Goal: Task Accomplishment & Management: Use online tool/utility

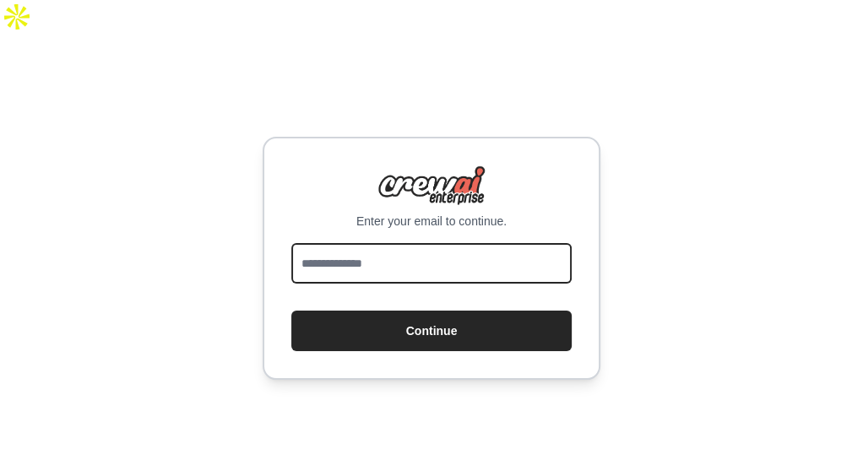
click at [326, 243] on input "email" at bounding box center [431, 263] width 280 height 41
type input "**********"
click at [291, 311] on button "Continue" at bounding box center [431, 331] width 280 height 41
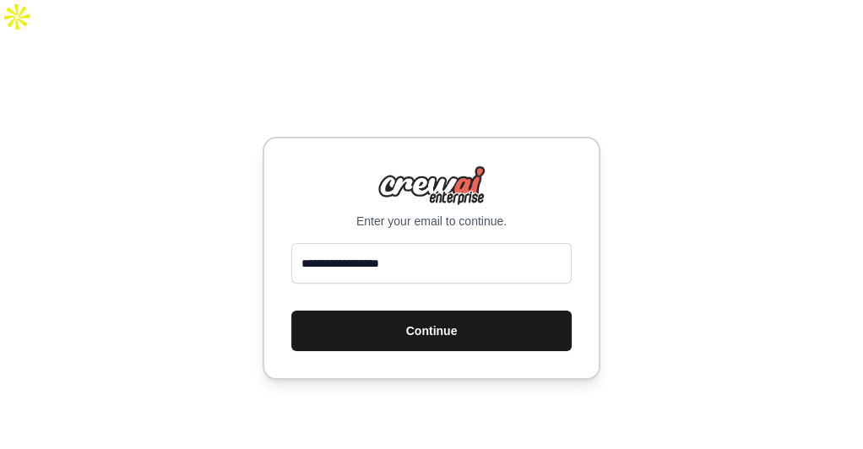
click at [422, 311] on button "Continue" at bounding box center [431, 331] width 280 height 41
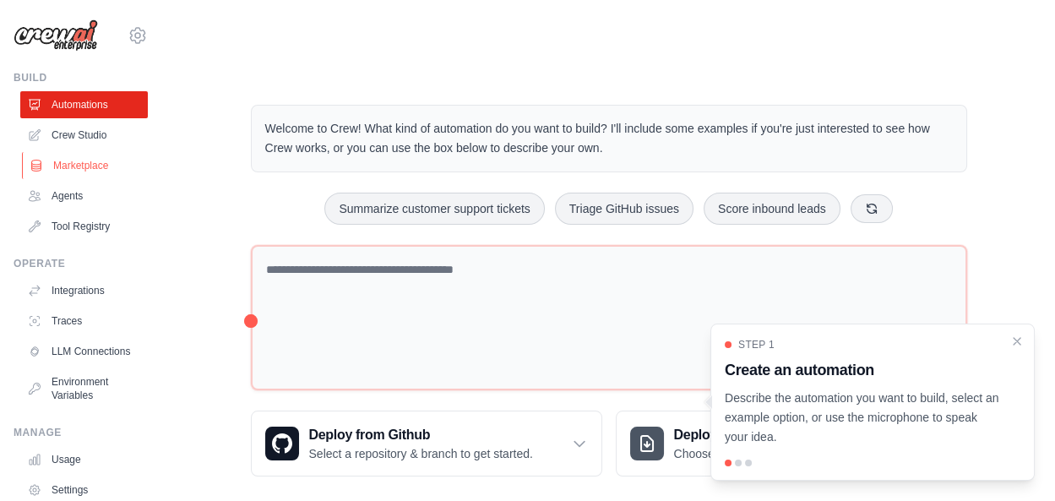
click at [59, 166] on link "Marketplace" at bounding box center [86, 165] width 128 height 27
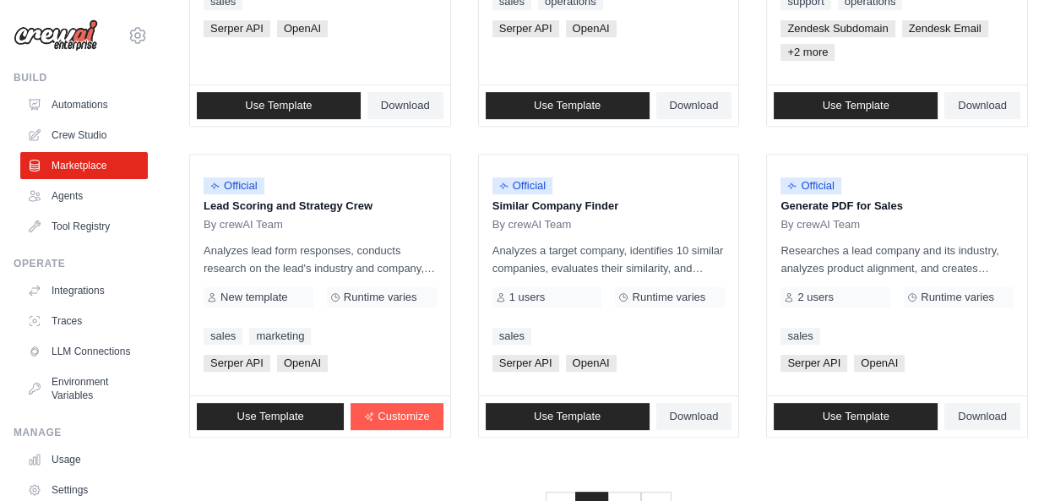
scroll to position [1093, 0]
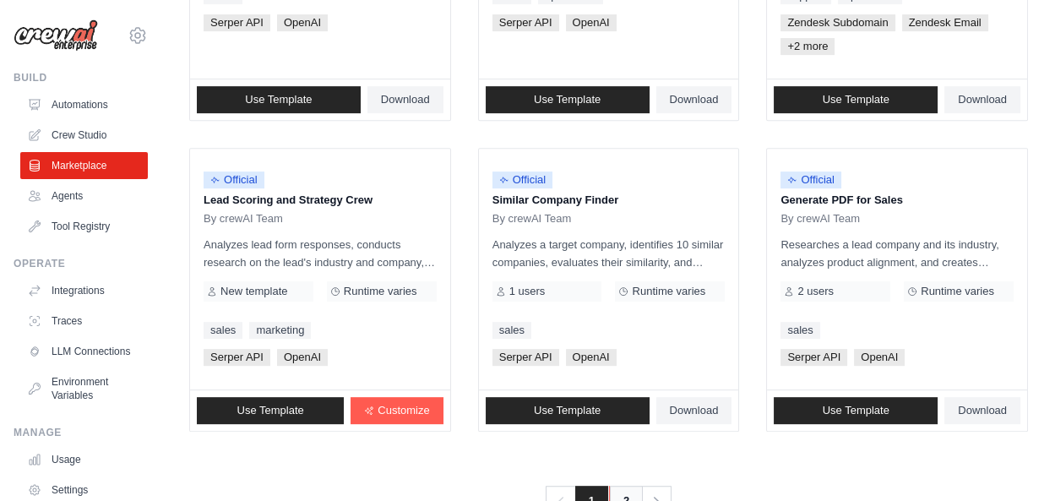
click at [625, 449] on link "2" at bounding box center [626, 501] width 34 height 30
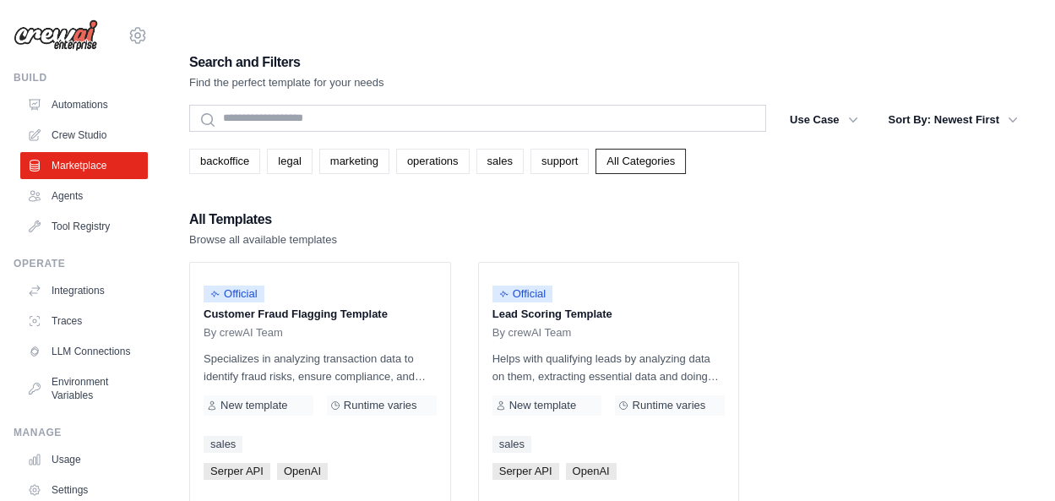
drag, startPoint x: 13, startPoint y: 77, endPoint x: 50, endPoint y: 77, distance: 37.2
click at [50, 77] on div "Build" at bounding box center [81, 78] width 134 height 14
click at [68, 93] on link "Automations" at bounding box center [86, 104] width 128 height 27
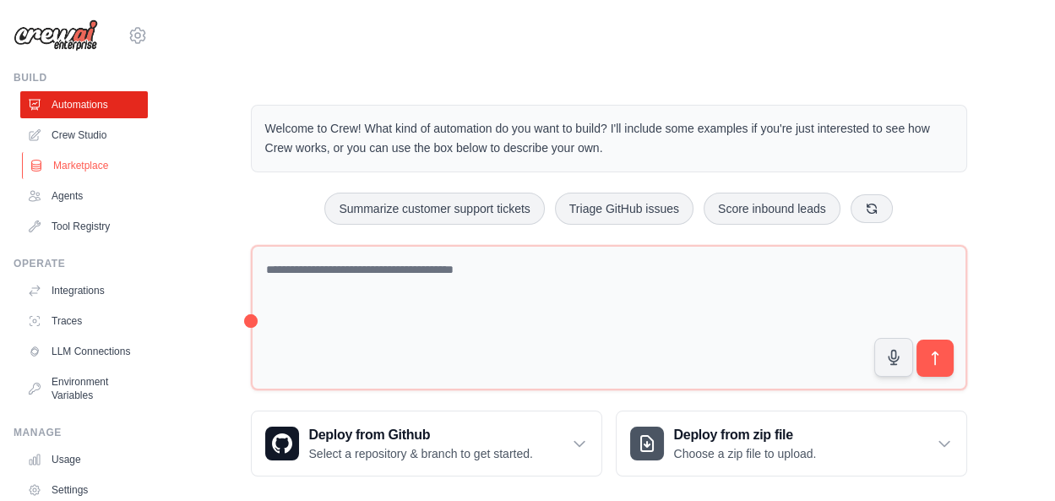
click at [90, 167] on link "Marketplace" at bounding box center [86, 165] width 128 height 27
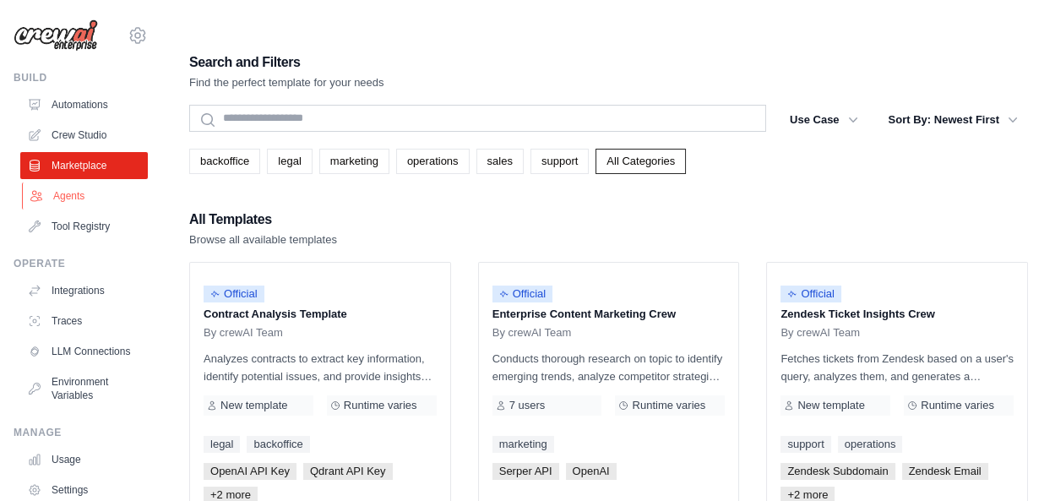
click at [87, 191] on link "Agents" at bounding box center [86, 195] width 128 height 27
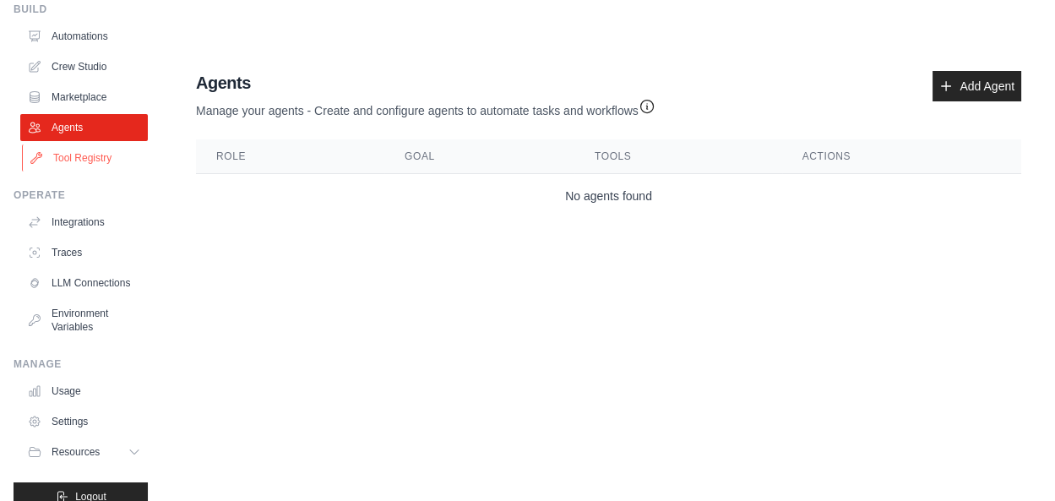
scroll to position [69, 0]
click at [70, 222] on link "Integrations" at bounding box center [86, 221] width 128 height 27
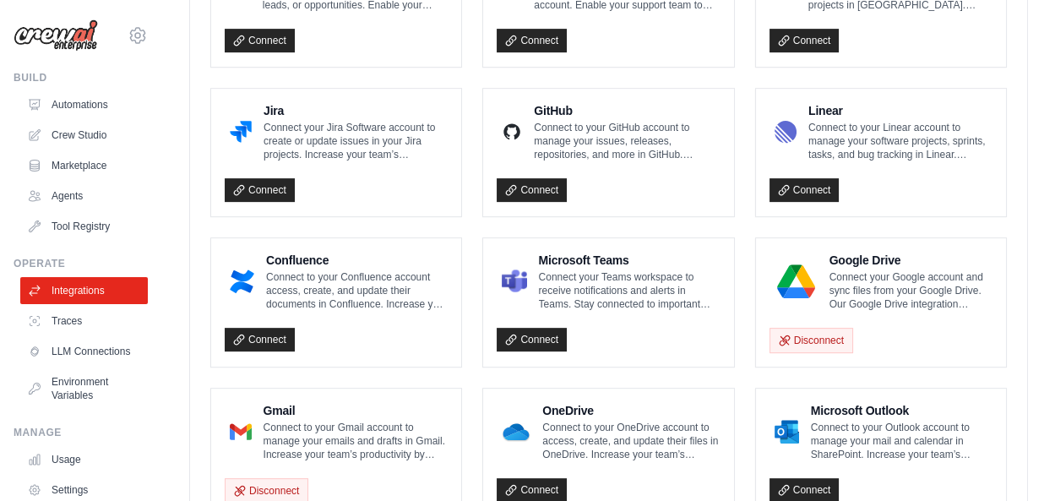
scroll to position [1079, 0]
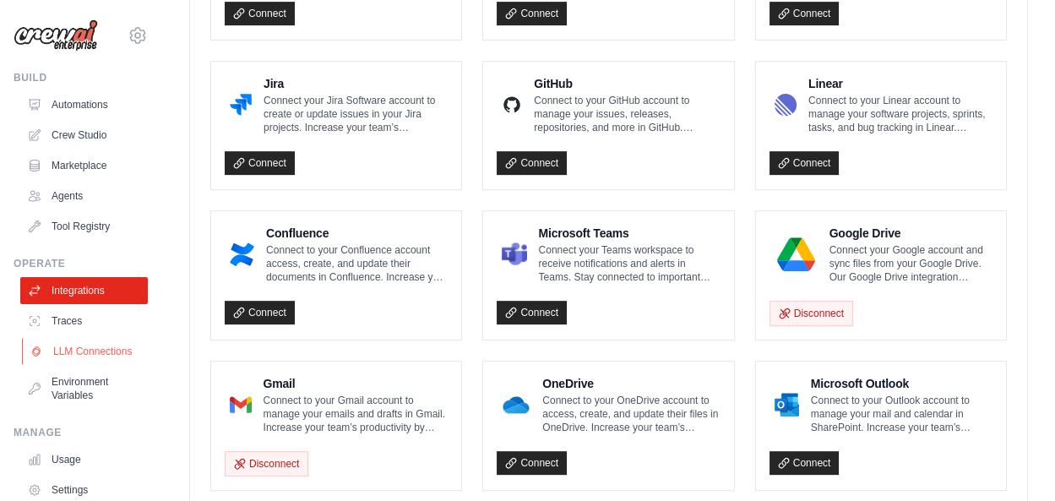
click at [110, 350] on link "LLM Connections" at bounding box center [86, 351] width 128 height 27
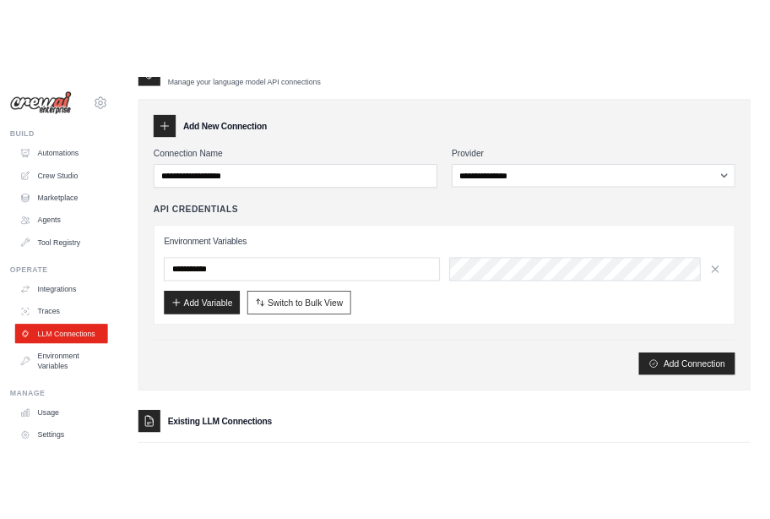
scroll to position [71, 0]
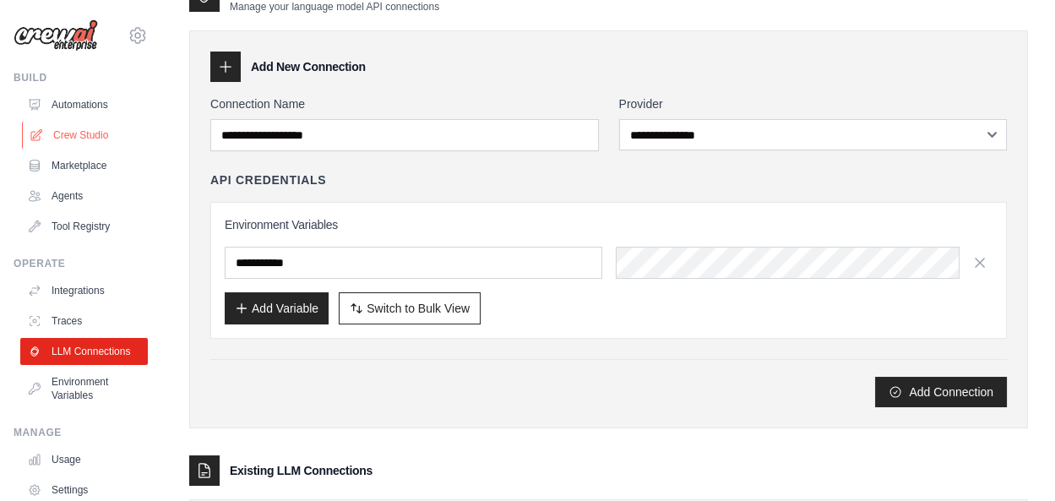
click at [76, 148] on link "Crew Studio" at bounding box center [86, 135] width 128 height 27
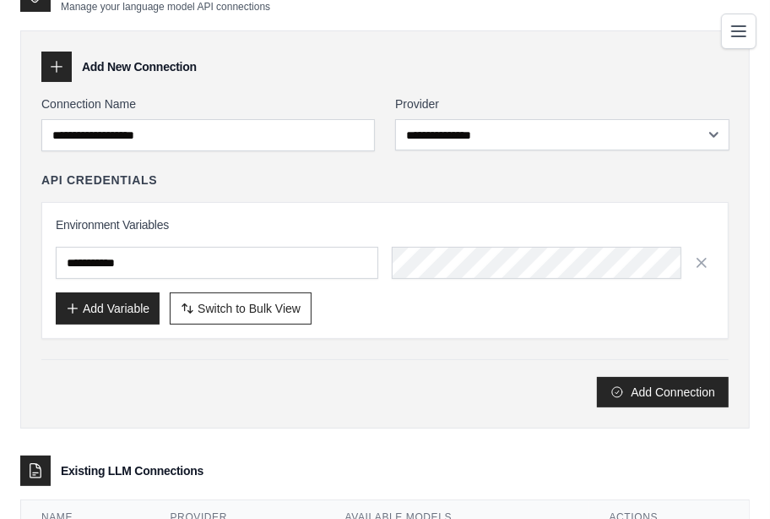
scroll to position [0, 0]
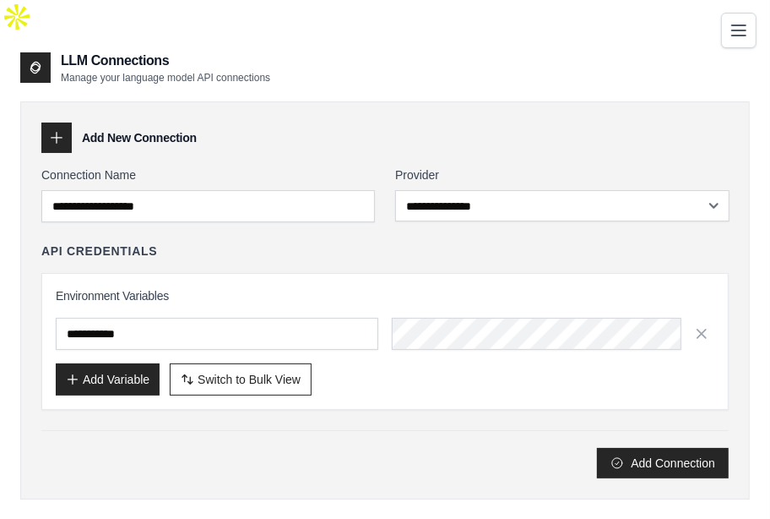
click at [736, 27] on icon "Toggle navigation" at bounding box center [739, 30] width 20 height 20
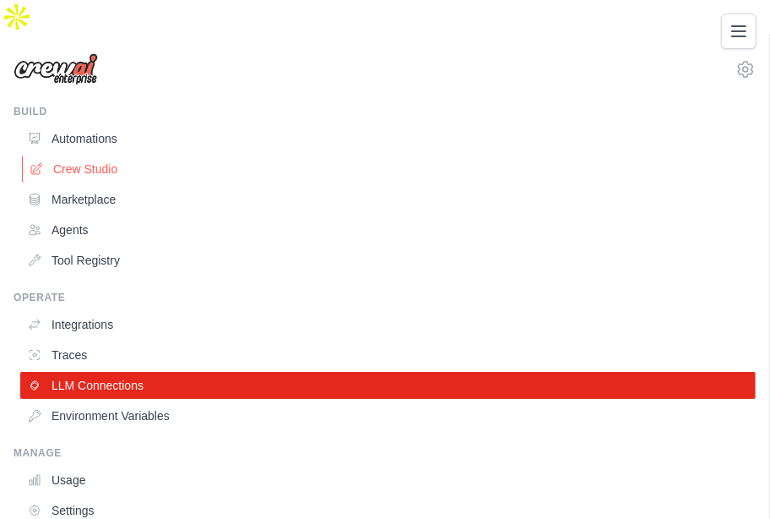
click at [100, 155] on link "Crew Studio" at bounding box center [390, 168] width 736 height 27
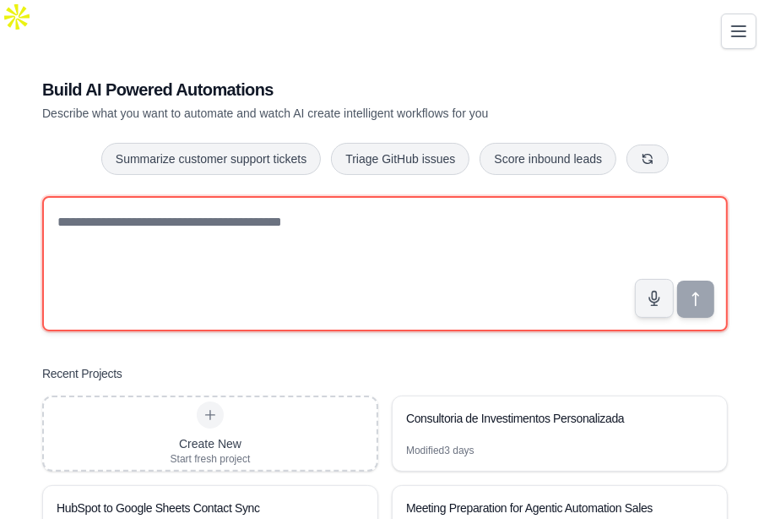
click at [215, 204] on textarea at bounding box center [385, 263] width 686 height 135
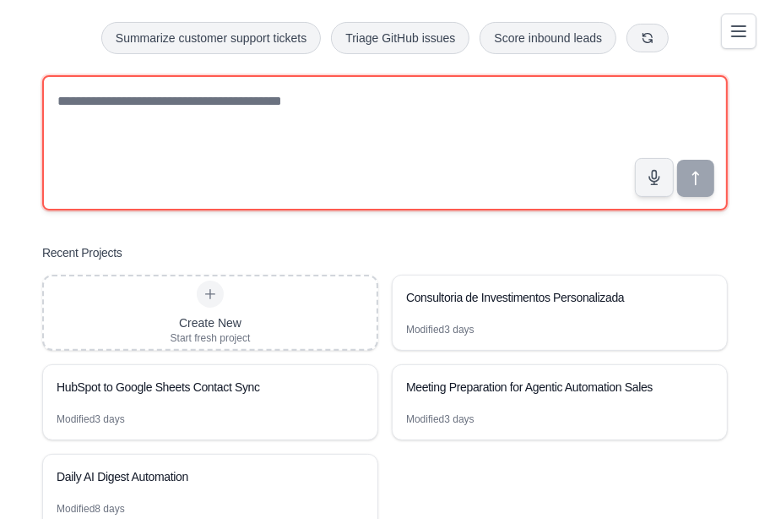
scroll to position [139, 0]
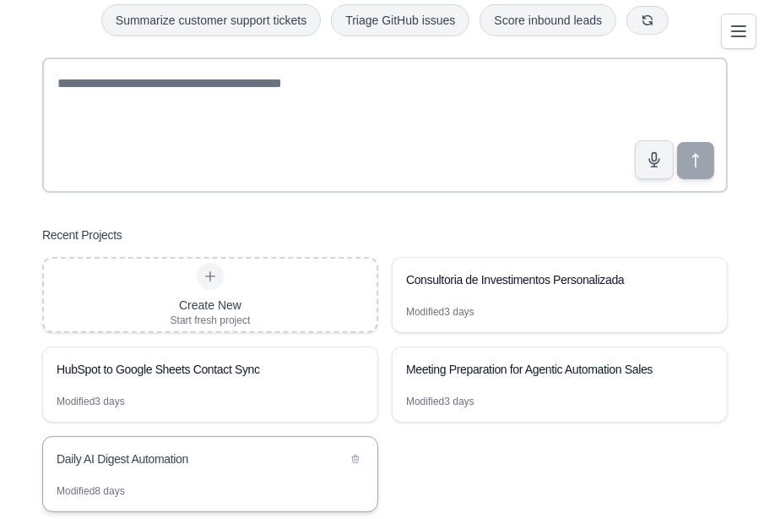
click at [205, 450] on div "Daily AI Digest Automation" at bounding box center [202, 458] width 291 height 17
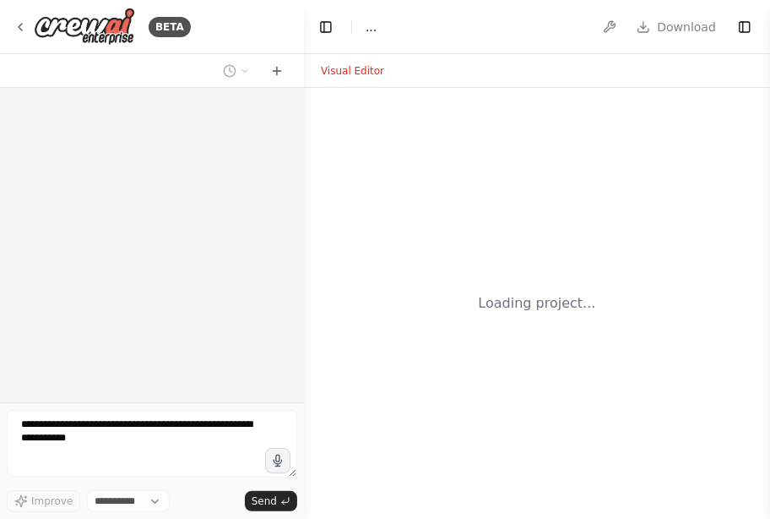
select select "****"
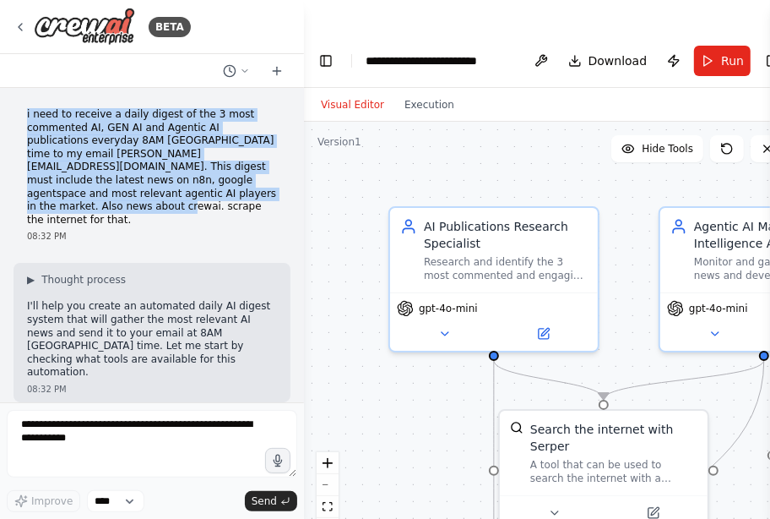
drag, startPoint x: 224, startPoint y: 193, endPoint x: 22, endPoint y: 110, distance: 218.5
click at [22, 110] on div "i need to receive a daily digest of the 3 most commented AI, GEN AI and Agentic…" at bounding box center [152, 175] width 277 height 148
click at [331, 474] on button "zoom out" at bounding box center [328, 485] width 22 height 22
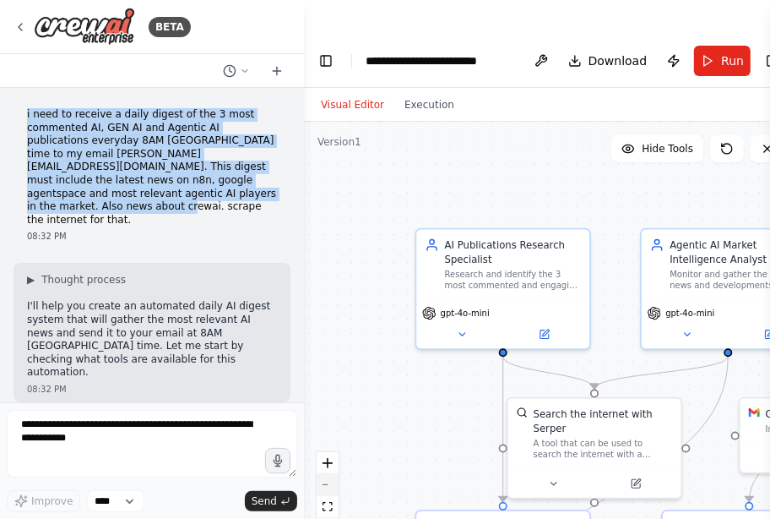
click at [331, 474] on button "zoom out" at bounding box center [328, 485] width 22 height 22
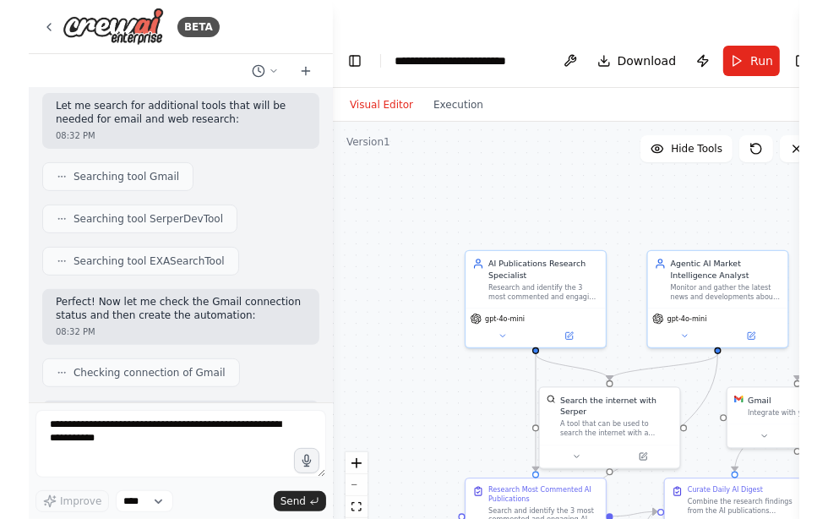
scroll to position [400, 0]
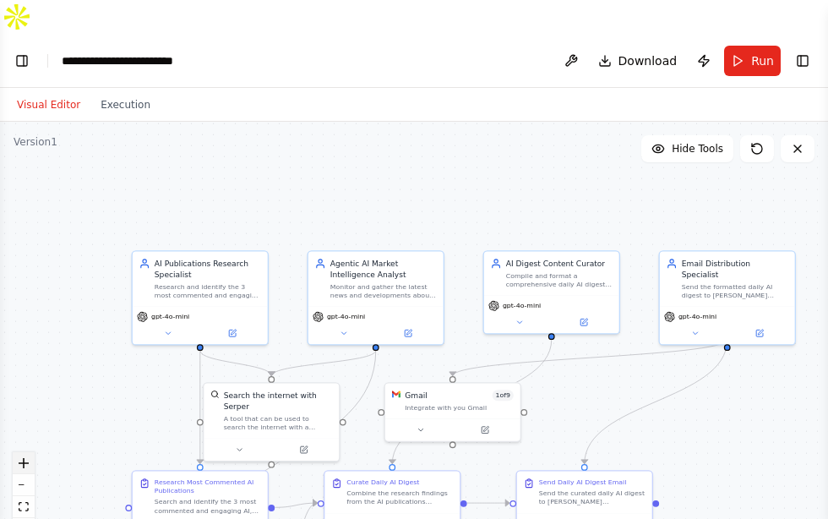
click at [25, 452] on button "zoom in" at bounding box center [24, 463] width 22 height 22
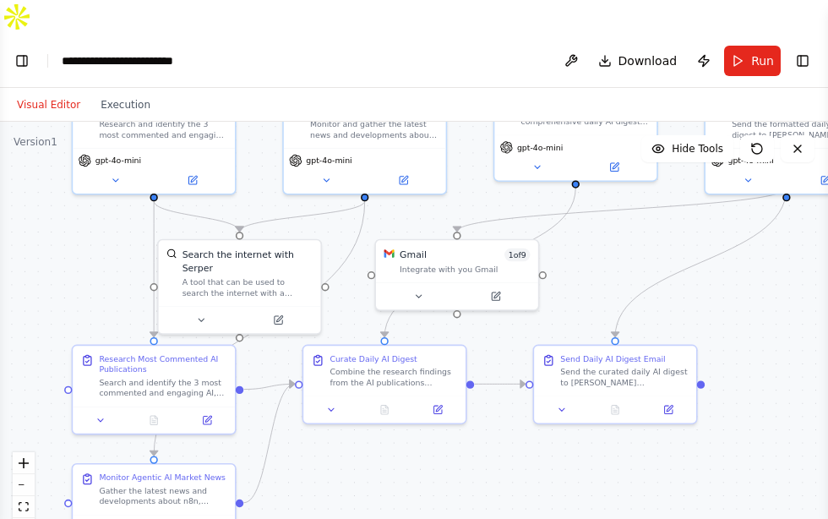
drag, startPoint x: 624, startPoint y: 395, endPoint x: 621, endPoint y: 244, distance: 151.2
click at [621, 244] on div ".deletable-edge-delete-btn { width: 20px; height: 20px; border: 0px solid #ffff…" at bounding box center [414, 337] width 828 height 431
click at [421, 286] on button at bounding box center [418, 294] width 74 height 16
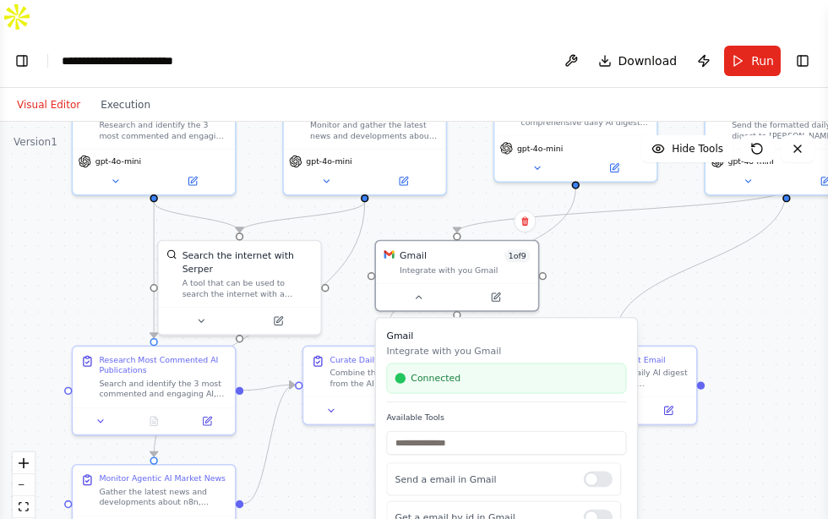
click at [645, 236] on div ".deletable-edge-delete-btn { width: 20px; height: 20px; border: 0px solid #ffff…" at bounding box center [414, 337] width 828 height 431
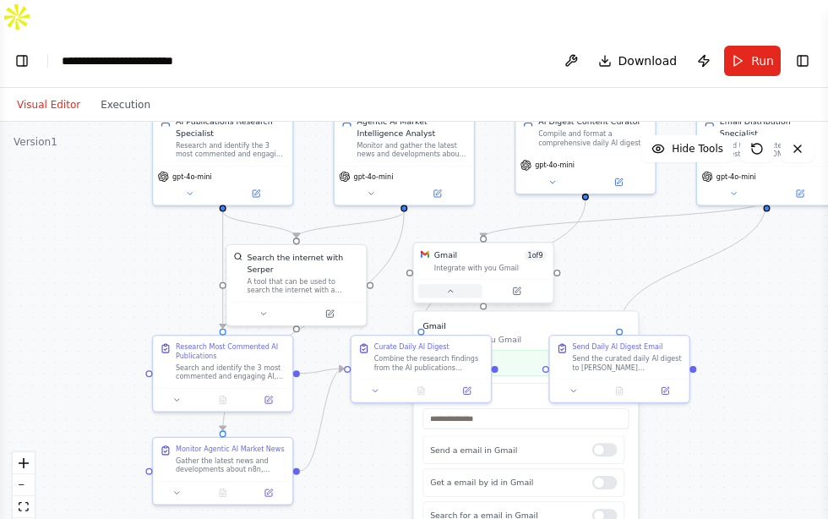
click at [448, 286] on icon at bounding box center [450, 290] width 9 height 9
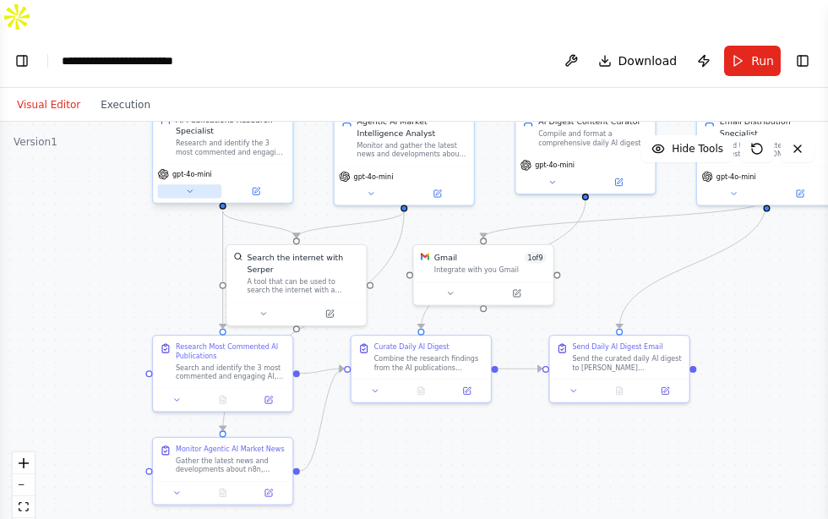
click at [190, 187] on icon at bounding box center [189, 191] width 9 height 9
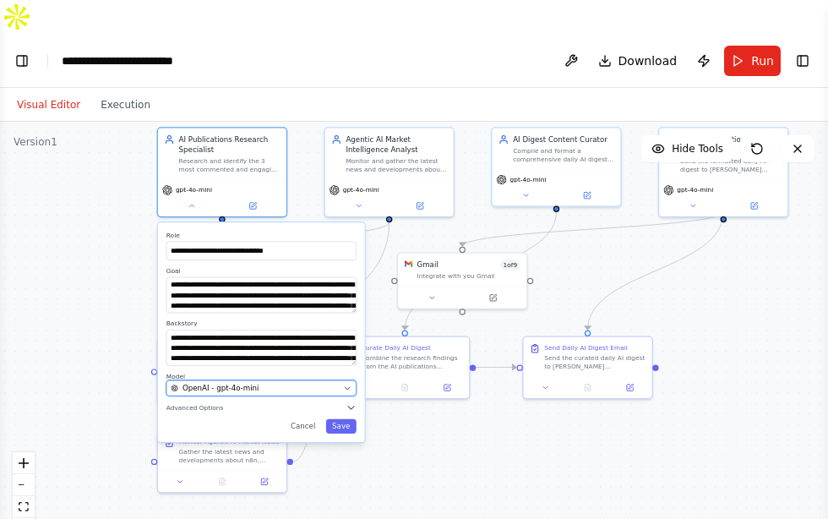
click at [220, 380] on button "OpenAI - gpt-4o-mini" at bounding box center [261, 388] width 190 height 16
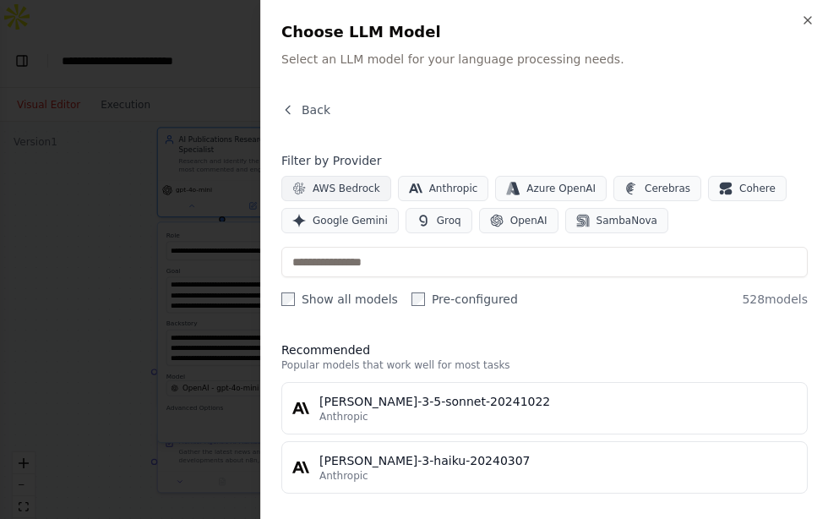
click at [356, 189] on span "AWS Bedrock" at bounding box center [347, 189] width 68 height 14
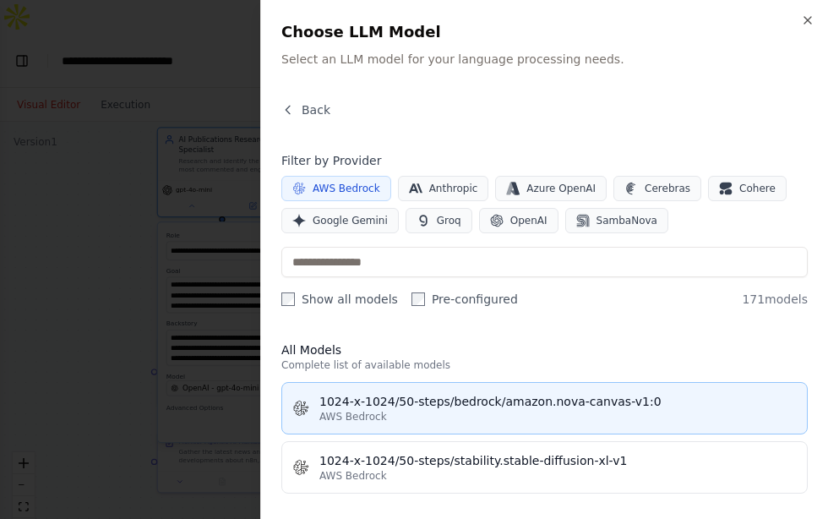
click at [396, 411] on div "AWS Bedrock" at bounding box center [557, 417] width 477 height 14
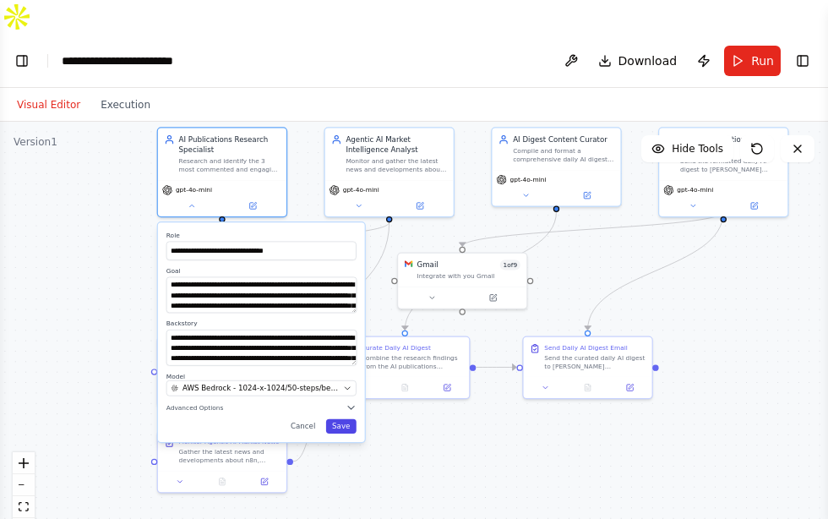
click at [344, 419] on button "Save" at bounding box center [341, 426] width 30 height 14
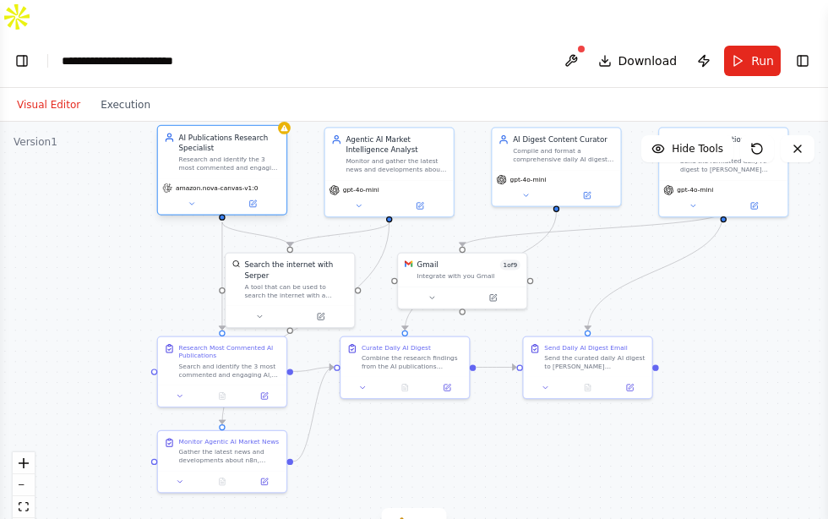
click at [191, 178] on div "amazon.nova-canvas-v1:0" at bounding box center [222, 196] width 128 height 36
click at [191, 203] on icon at bounding box center [191, 204] width 4 height 2
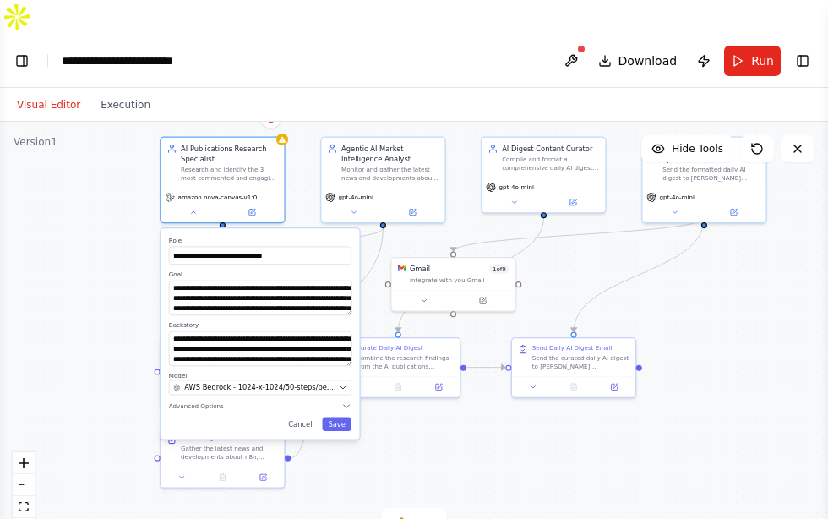
click at [259, 380] on div "**********" at bounding box center [259, 333] width 199 height 211
click at [259, 401] on button "Advanced Options" at bounding box center [260, 406] width 182 height 10
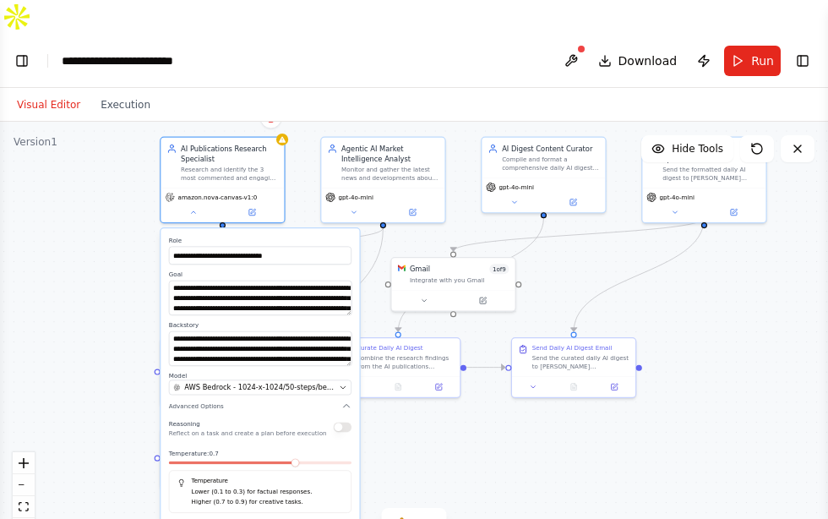
click at [298, 518] on button "Cancel" at bounding box center [299, 526] width 35 height 14
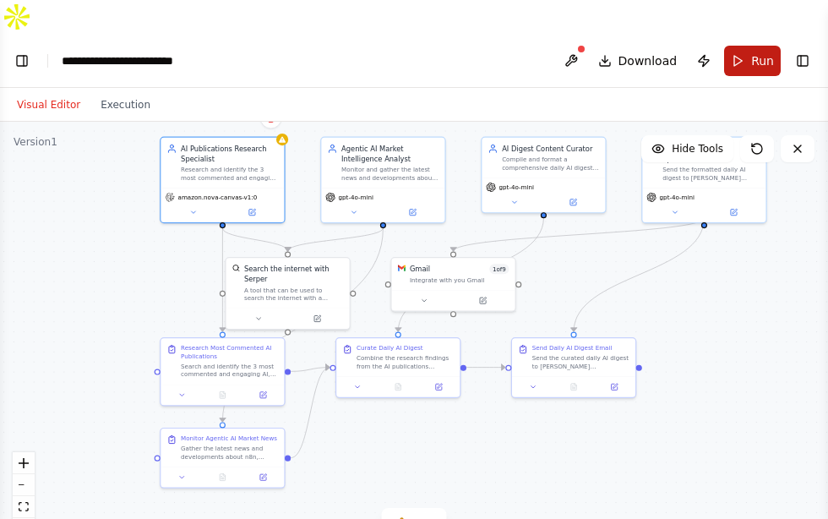
click at [743, 46] on button "Run" at bounding box center [752, 61] width 57 height 30
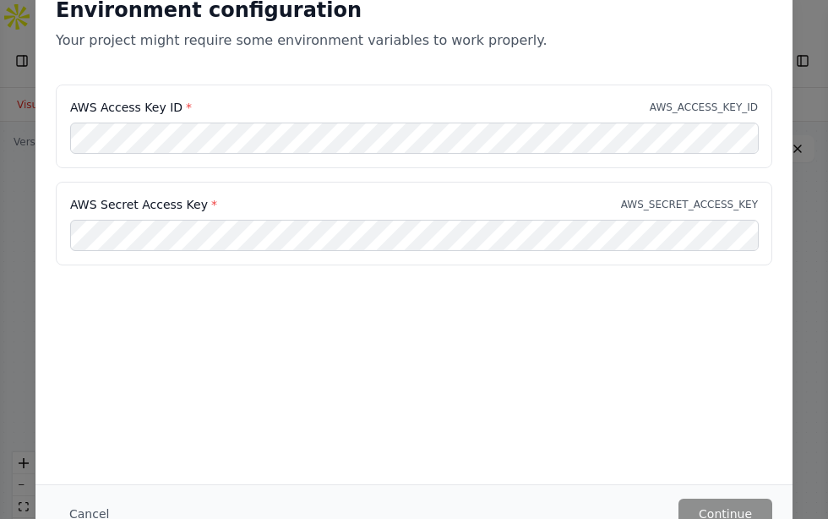
click at [770, 276] on div "Environment configuration Your project might require some environment variables…" at bounding box center [414, 259] width 828 height 519
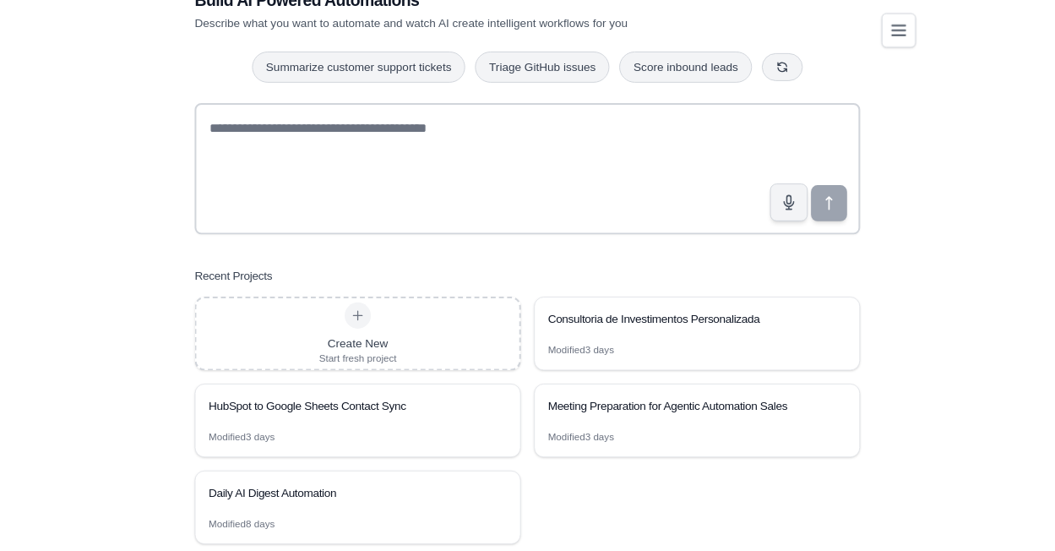
scroll to position [34, 0]
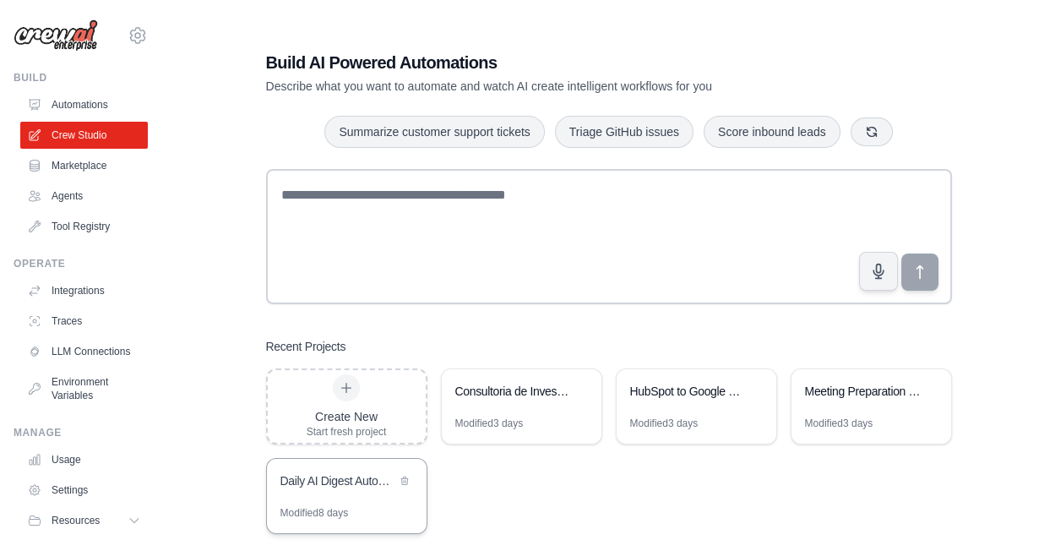
click at [345, 472] on div "Daily AI Digest Automation" at bounding box center [338, 480] width 116 height 17
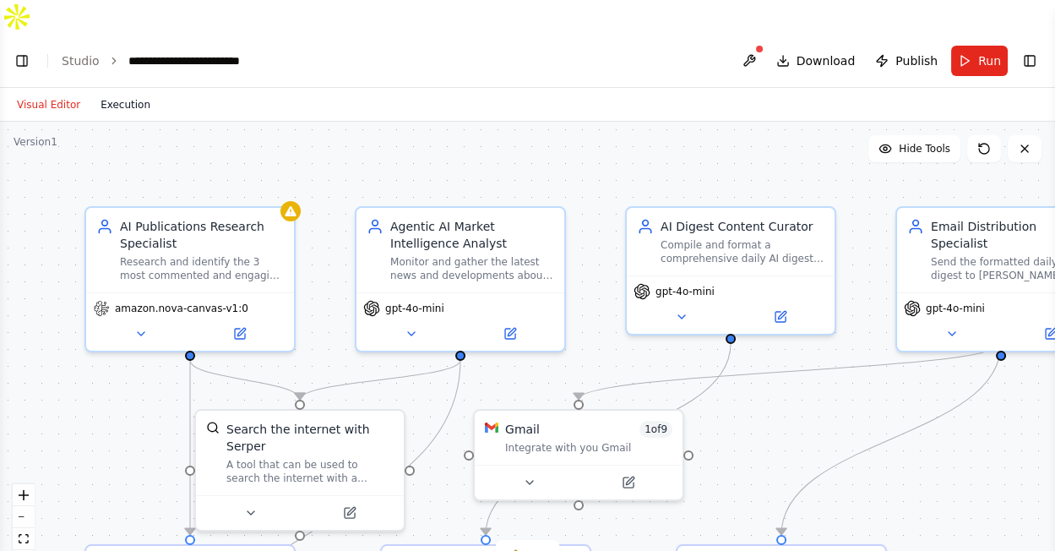
click at [128, 95] on button "Execution" at bounding box center [125, 105] width 70 height 20
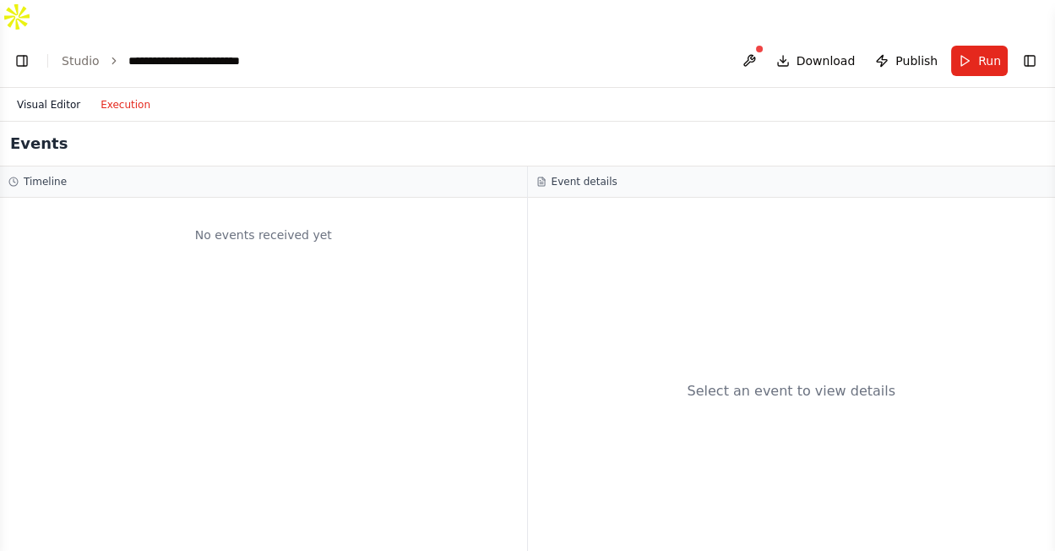
scroll to position [1096, 0]
click at [57, 95] on button "Visual Editor" at bounding box center [49, 105] width 84 height 20
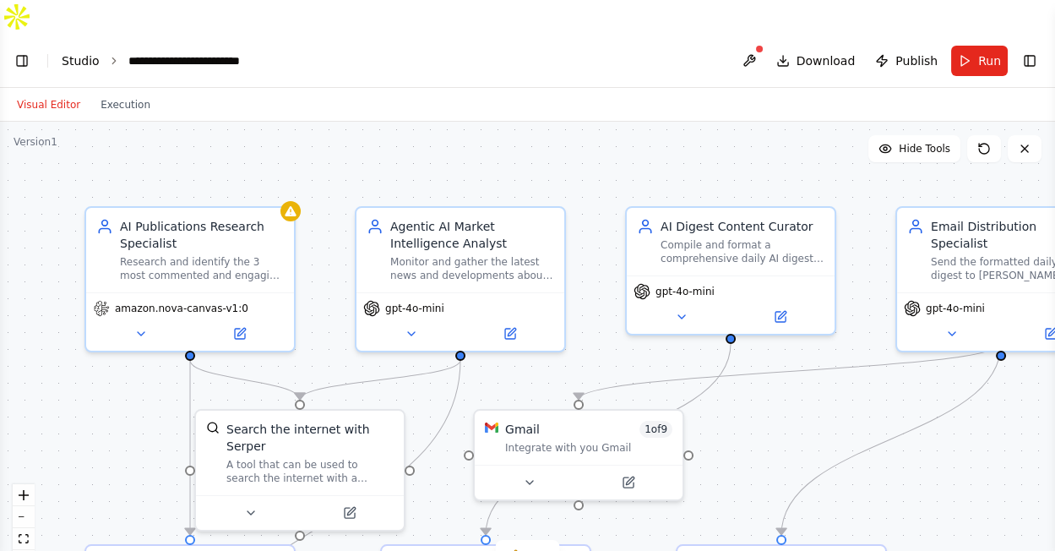
click at [87, 54] on link "Studio" at bounding box center [81, 61] width 38 height 14
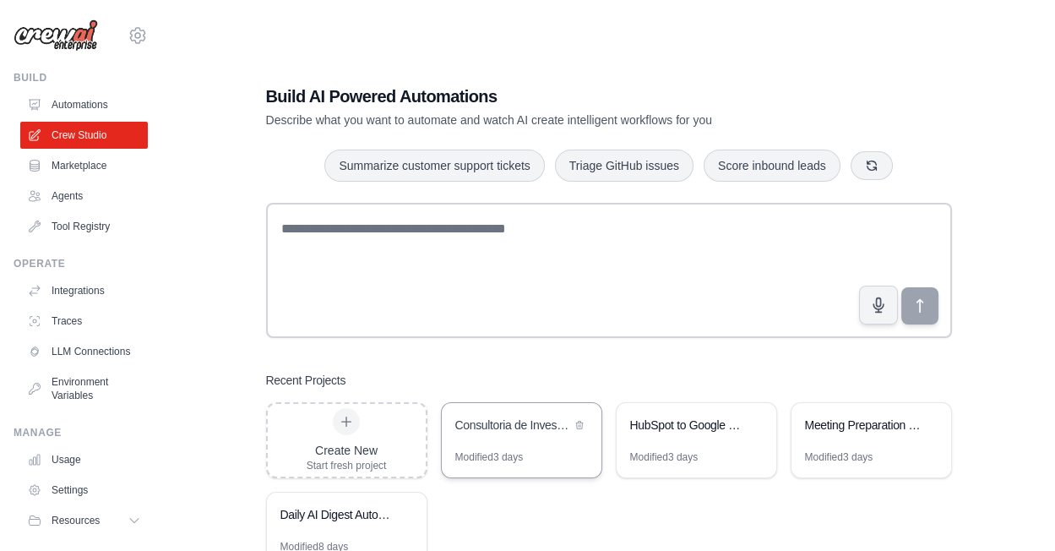
click at [520, 416] on div "Consultoria de Investimentos Personalizada" at bounding box center [513, 426] width 116 height 20
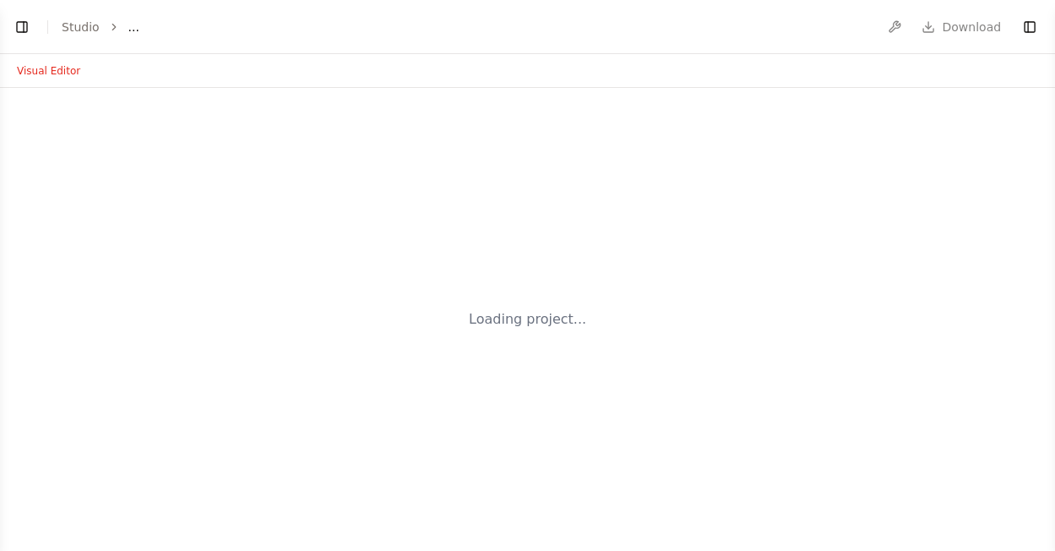
select select "****"
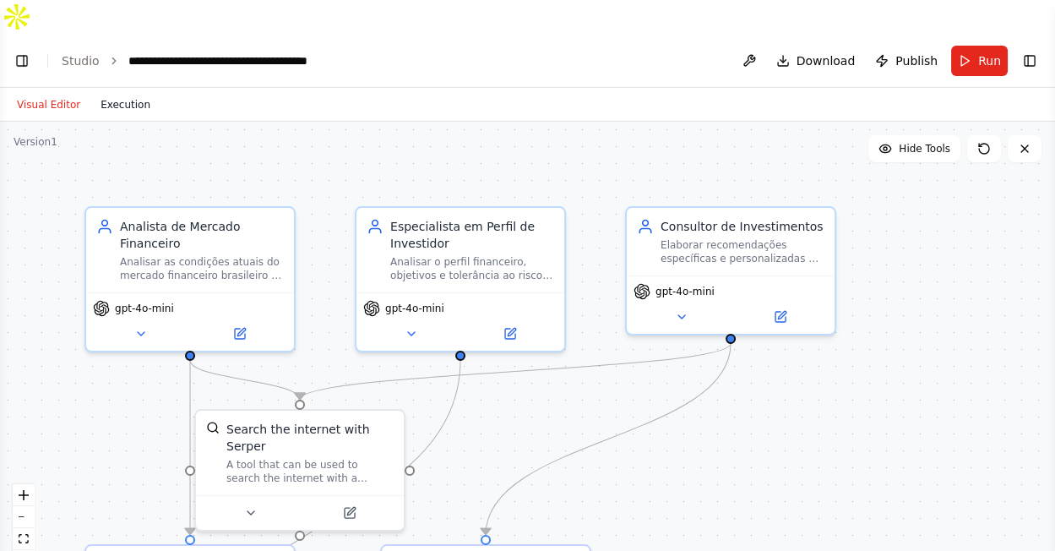
click at [125, 95] on button "Execution" at bounding box center [125, 105] width 70 height 20
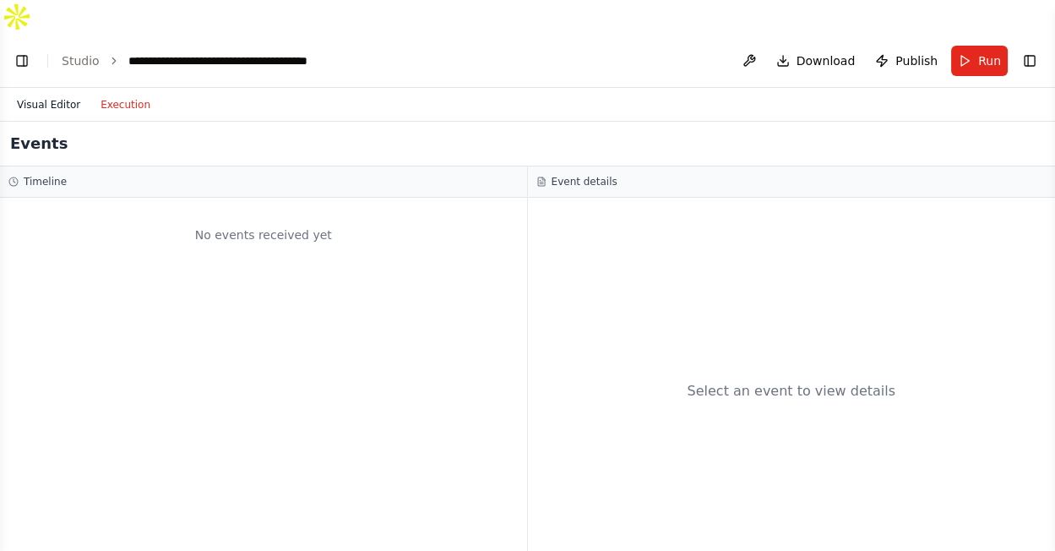
click at [68, 95] on button "Visual Editor" at bounding box center [49, 105] width 84 height 20
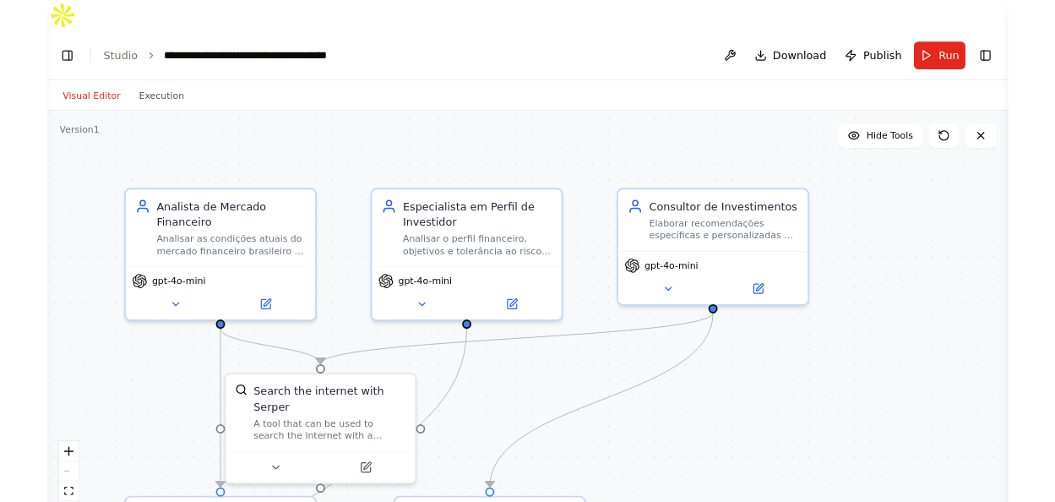
scroll to position [1162, 0]
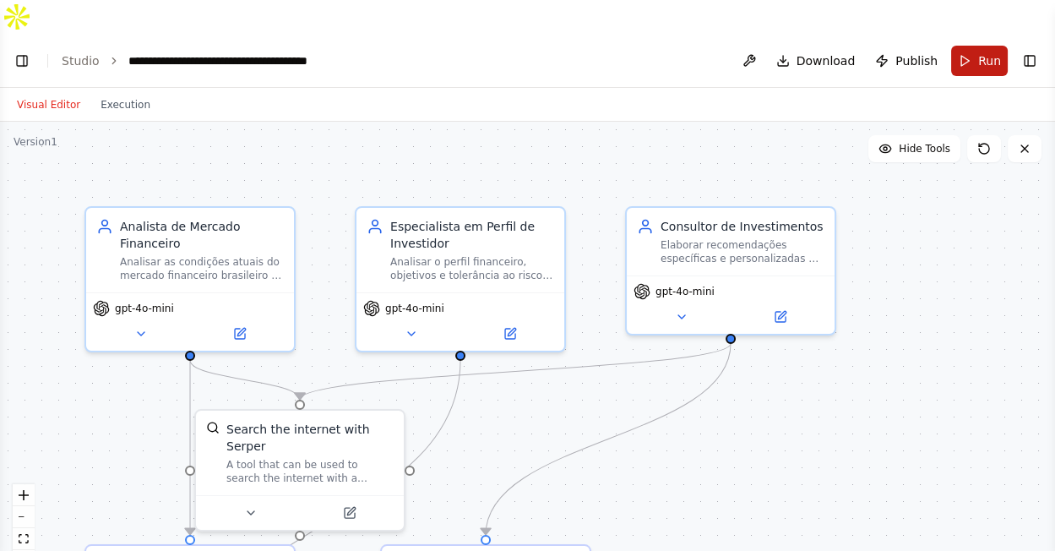
click at [976, 46] on button "Run" at bounding box center [979, 61] width 57 height 30
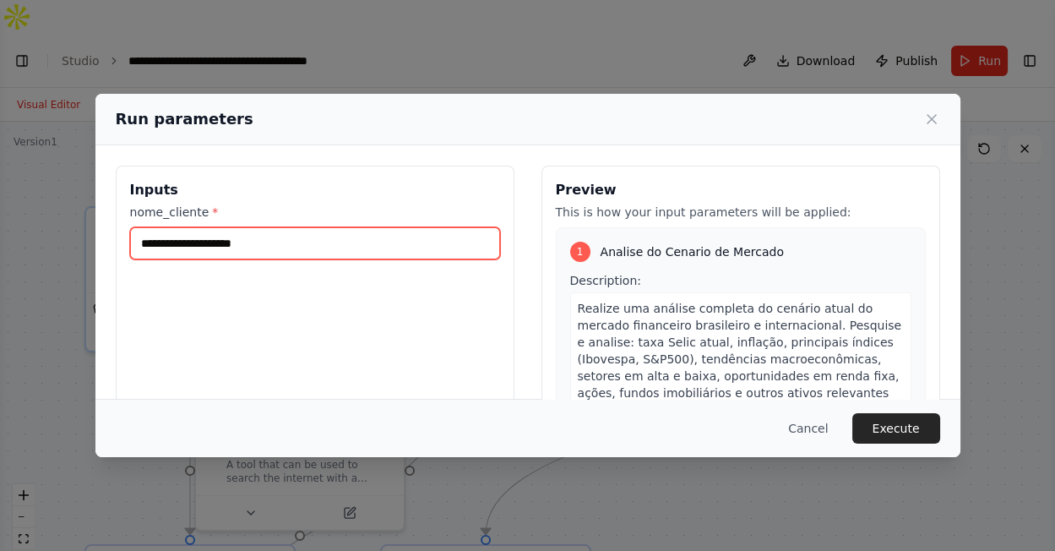
click at [413, 246] on input "nome_cliente *" at bounding box center [315, 243] width 370 height 32
type input "*"
type input "********"
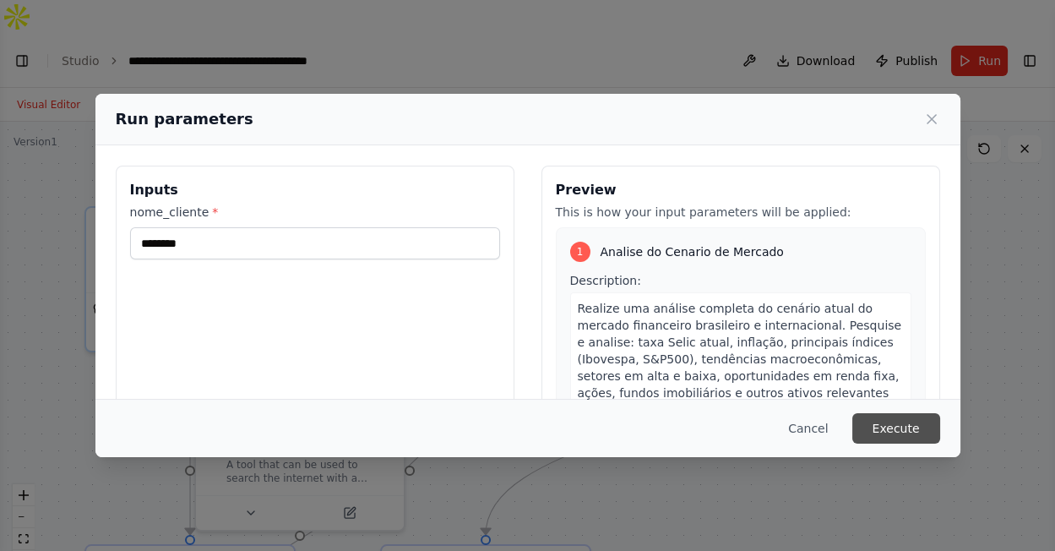
click at [895, 428] on button "Execute" at bounding box center [896, 428] width 88 height 30
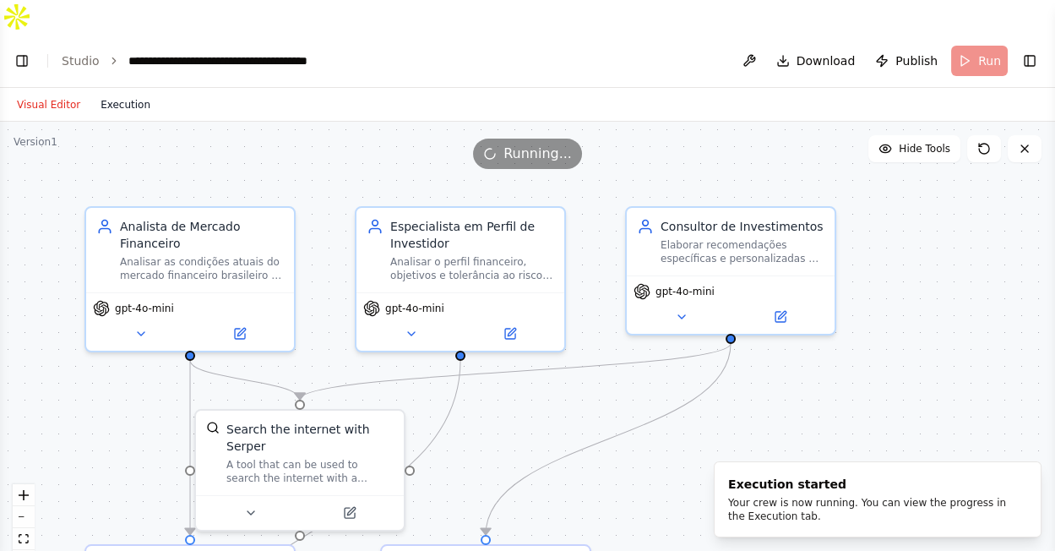
click at [133, 95] on button "Execution" at bounding box center [125, 105] width 70 height 20
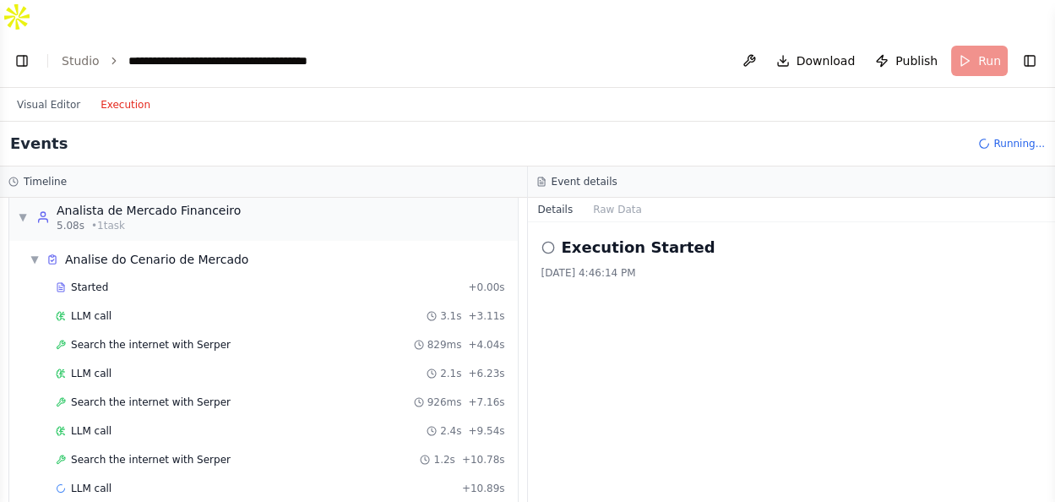
scroll to position [42, 0]
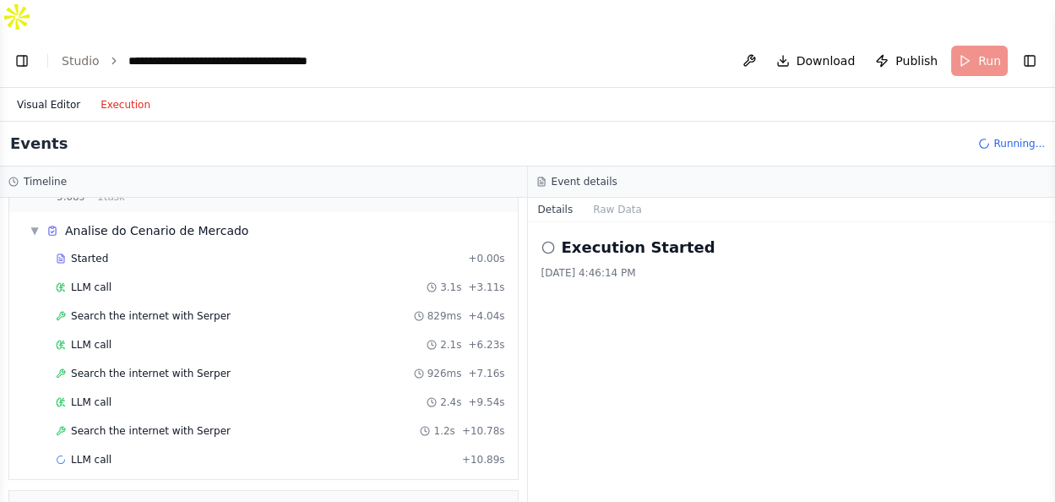
click at [48, 95] on button "Visual Editor" at bounding box center [49, 105] width 84 height 20
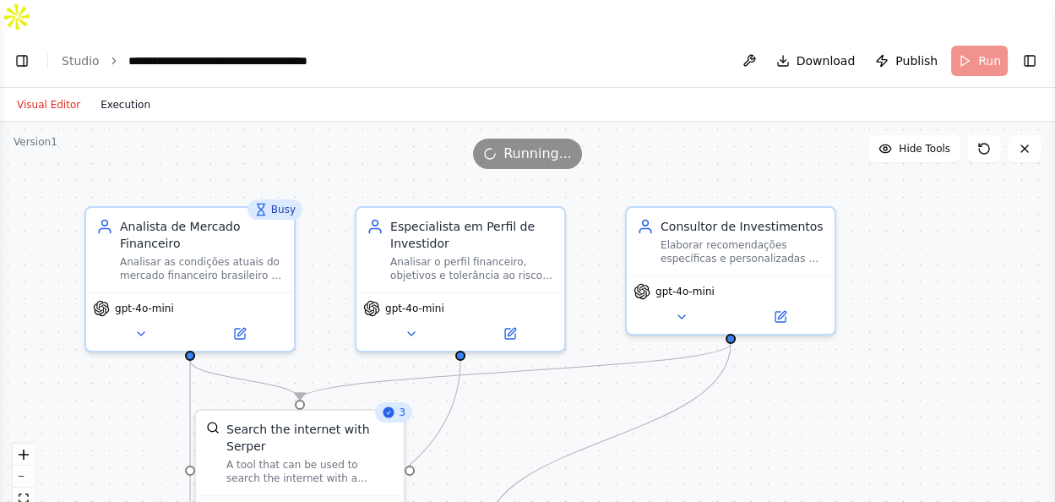
click at [111, 95] on button "Execution" at bounding box center [125, 105] width 70 height 20
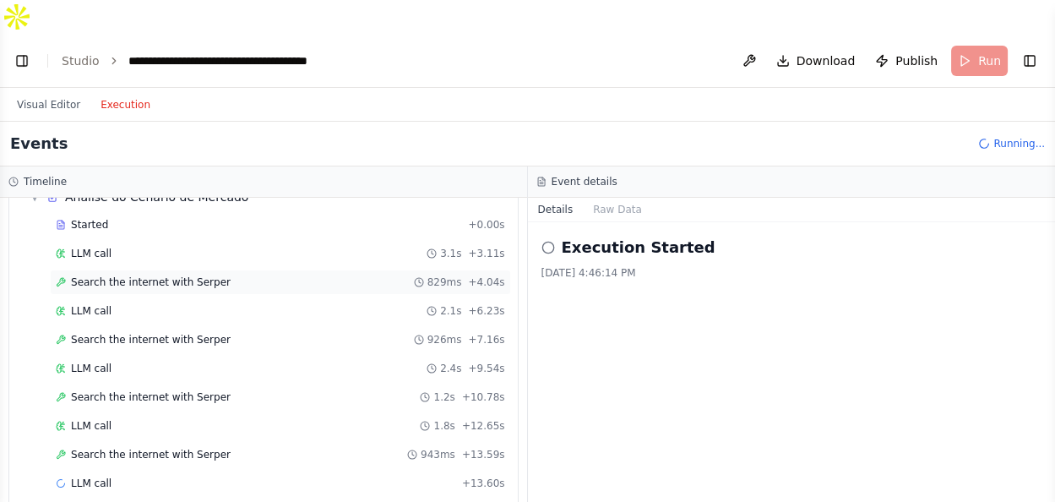
scroll to position [98, 0]
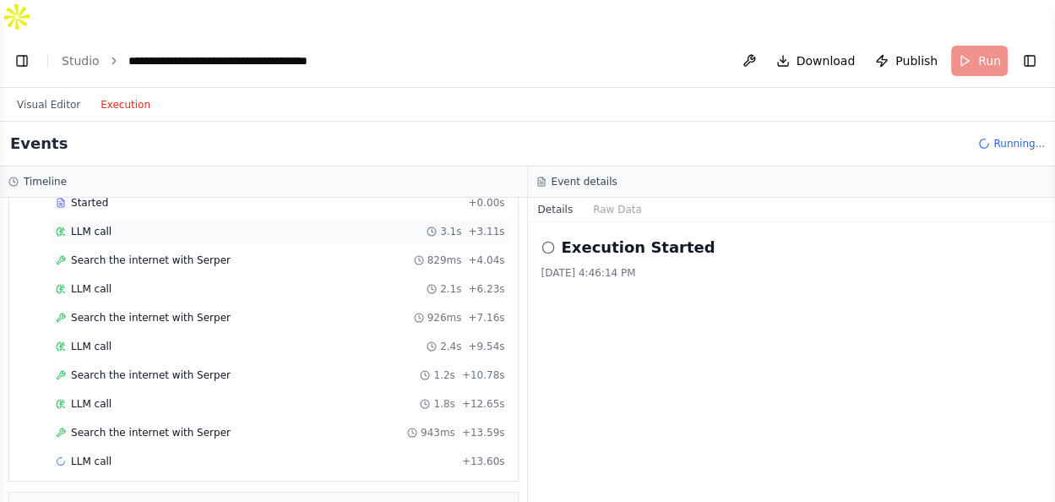
click at [85, 225] on span "LLM call" at bounding box center [91, 232] width 41 height 14
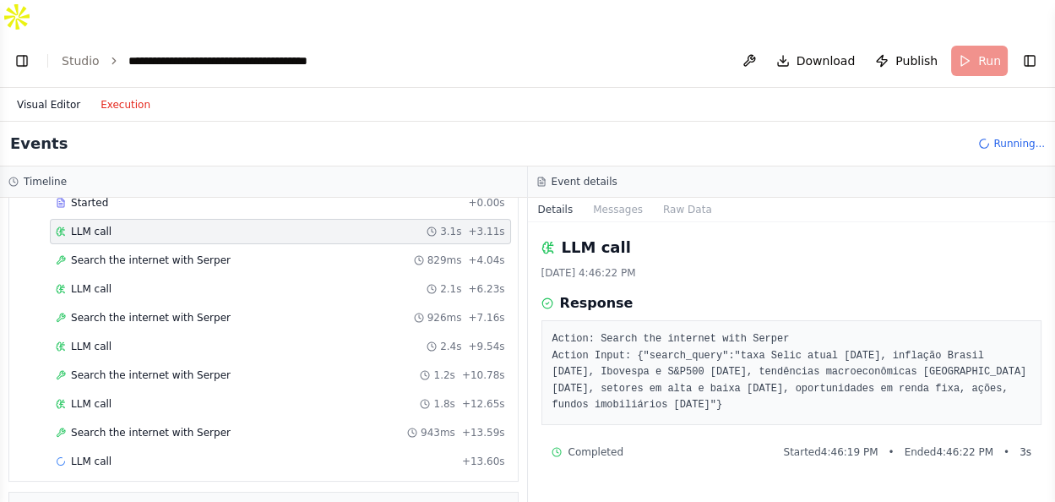
click at [47, 95] on button "Visual Editor" at bounding box center [49, 105] width 84 height 20
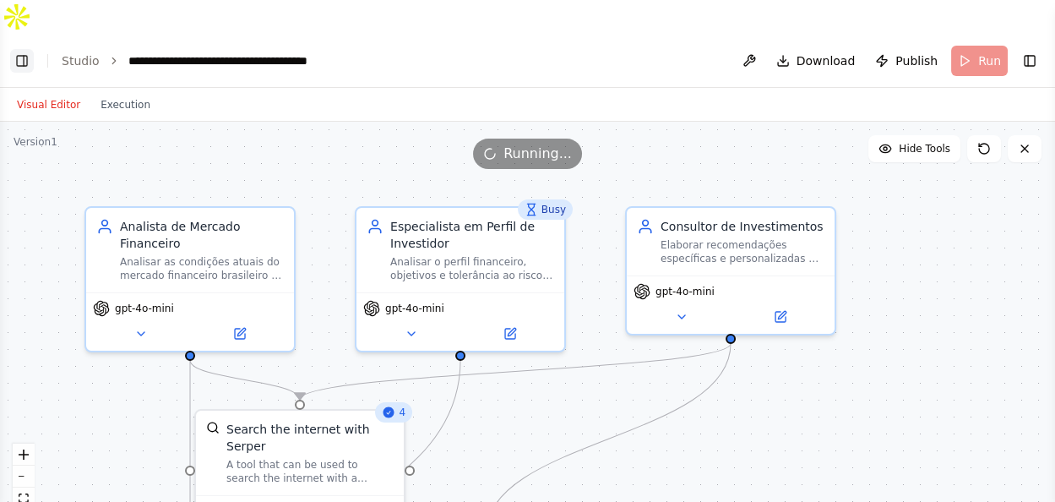
click at [19, 49] on button "Toggle Left Sidebar" at bounding box center [22, 61] width 24 height 24
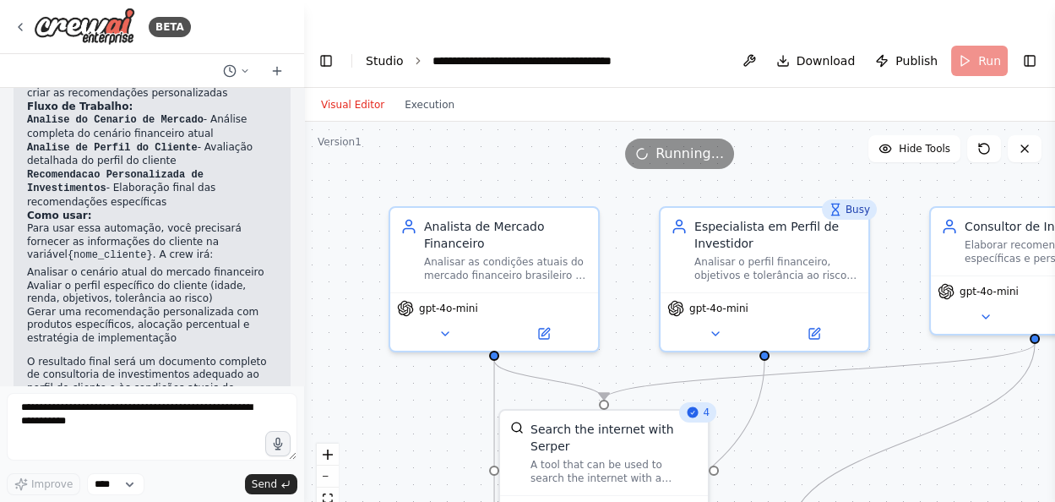
click at [369, 54] on link "Studio" at bounding box center [385, 61] width 38 height 14
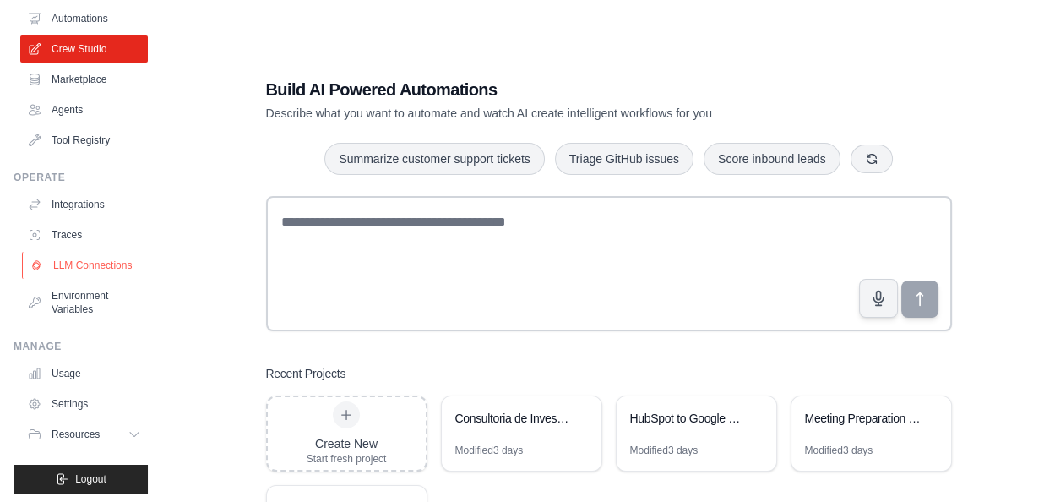
scroll to position [90, 0]
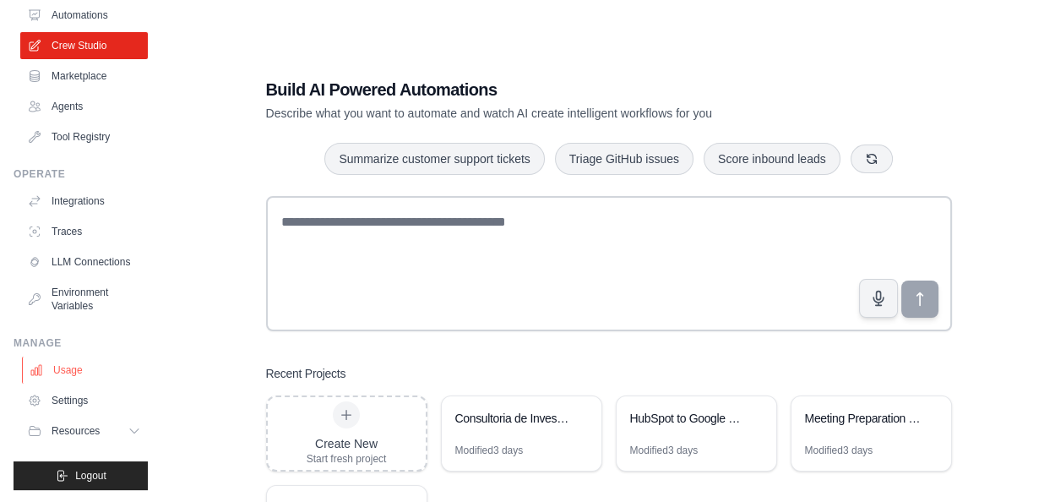
click at [79, 367] on link "Usage" at bounding box center [86, 369] width 128 height 27
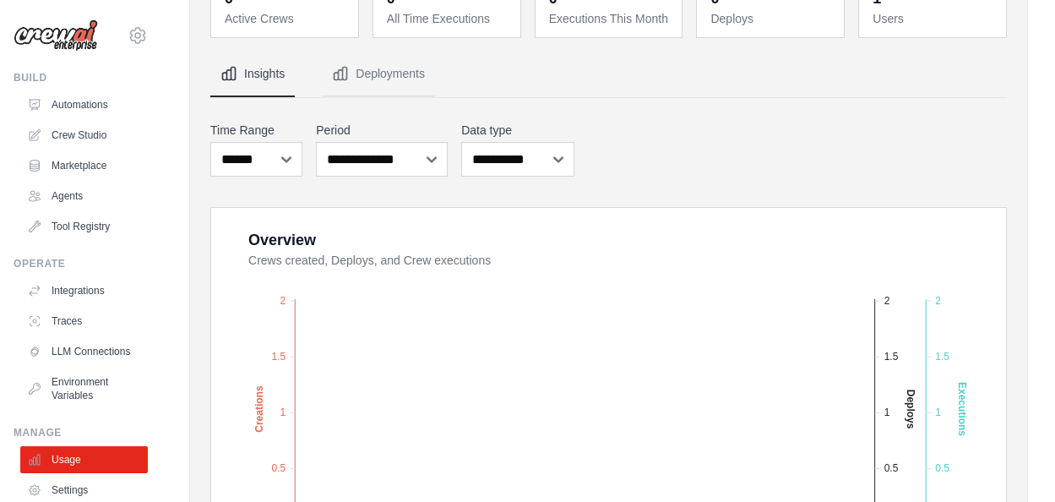
scroll to position [156, 0]
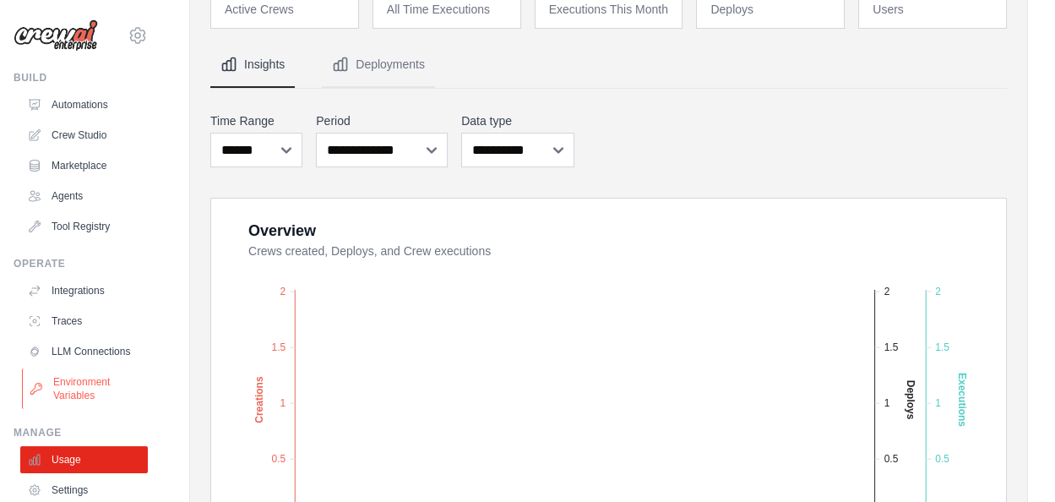
click at [80, 382] on link "Environment Variables" at bounding box center [86, 388] width 128 height 41
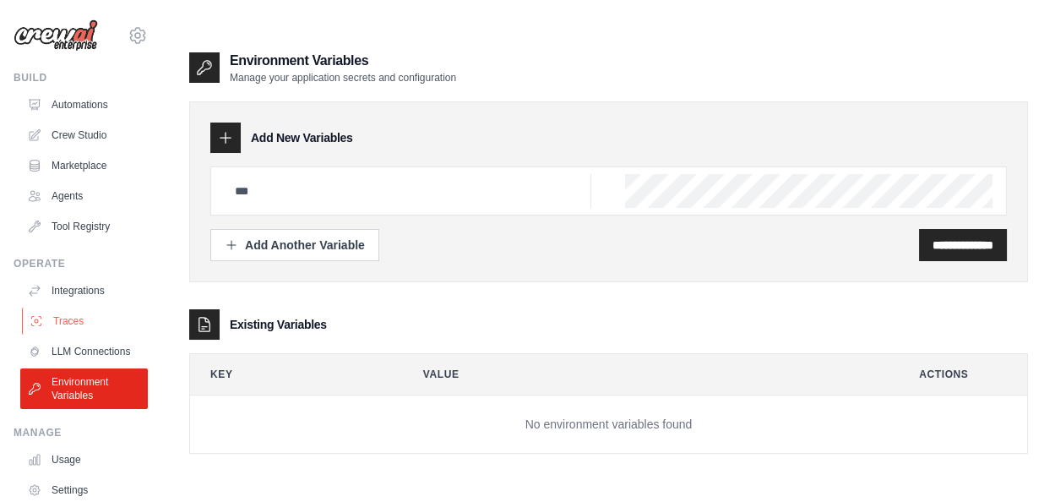
click at [73, 318] on link "Traces" at bounding box center [86, 320] width 128 height 27
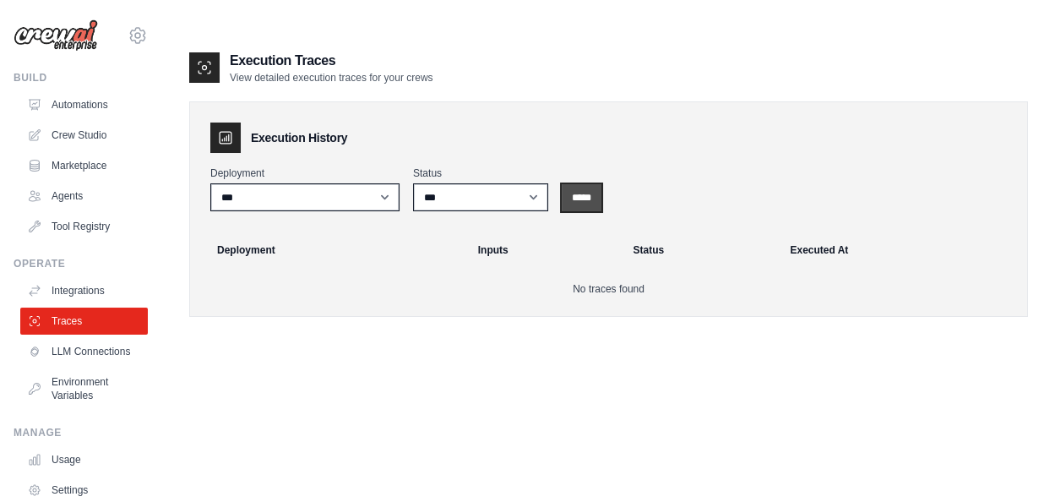
click at [591, 184] on input "*****" at bounding box center [582, 197] width 40 height 27
click at [73, 228] on link "Tool Registry" at bounding box center [86, 226] width 128 height 27
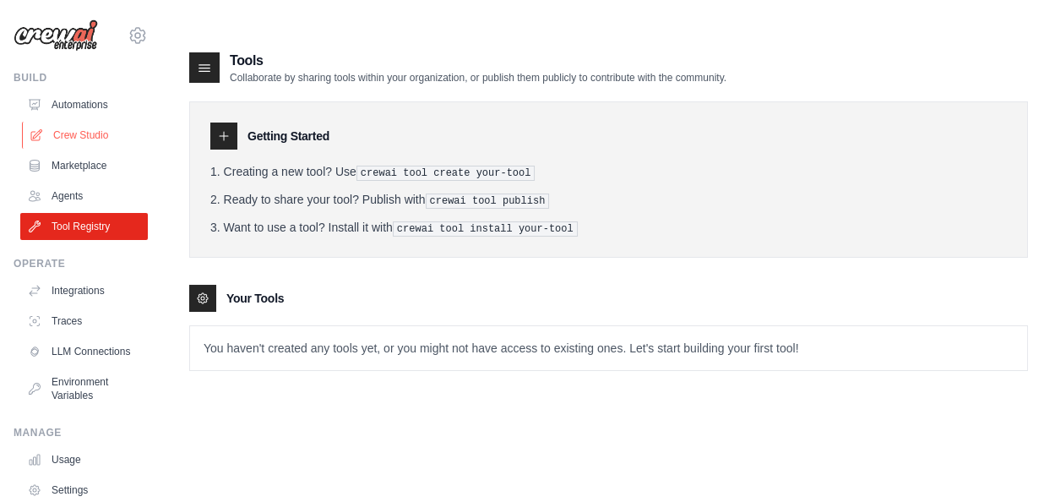
click at [85, 135] on link "Crew Studio" at bounding box center [86, 135] width 128 height 27
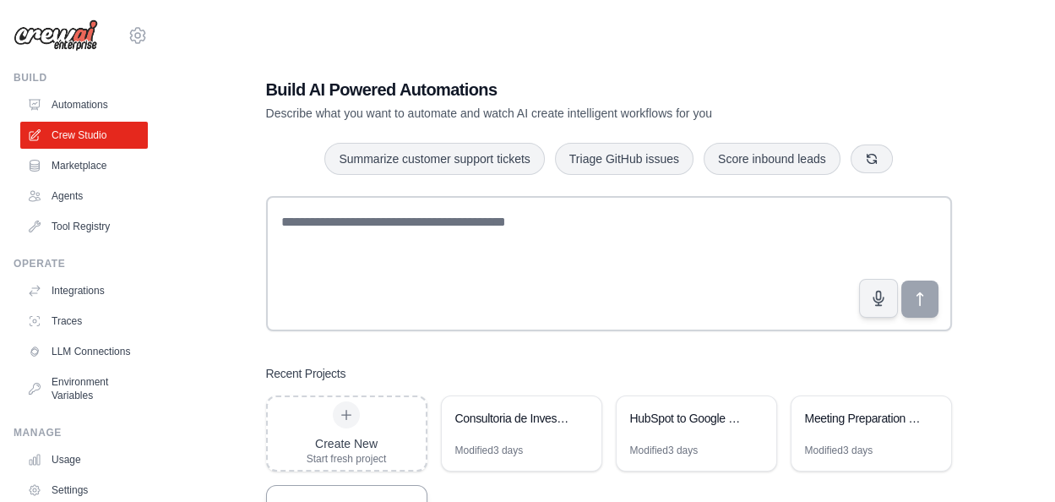
click at [348, 499] on div "Daily AI Digest Automation" at bounding box center [338, 507] width 116 height 17
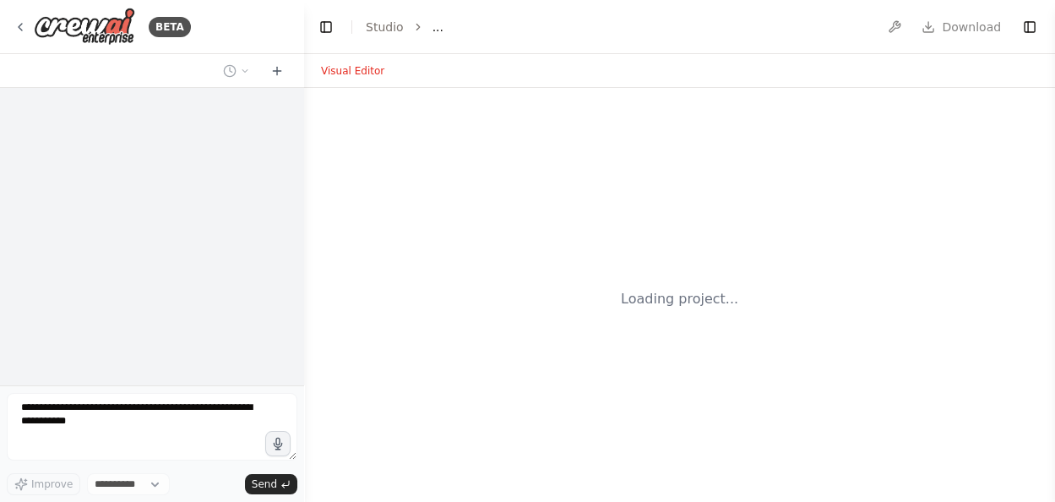
select select "****"
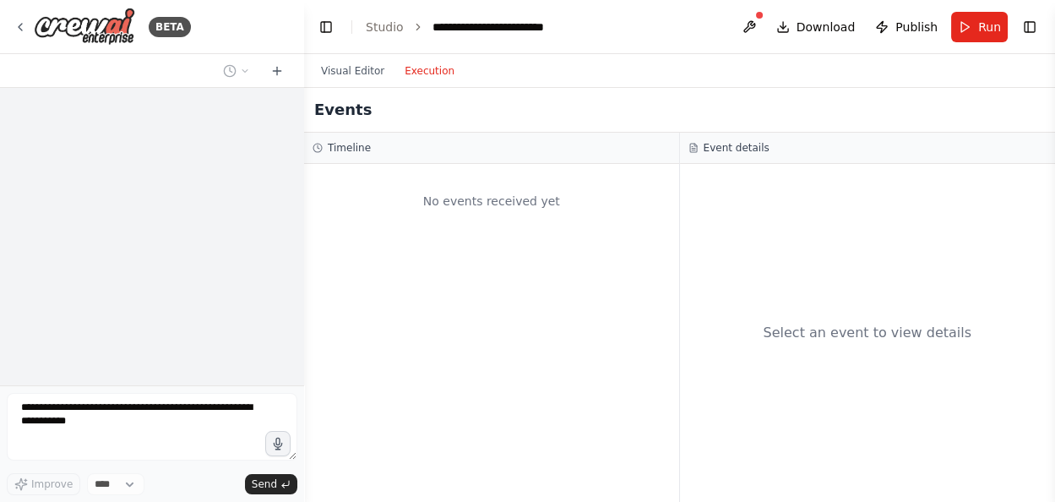
click at [429, 74] on button "Execution" at bounding box center [429, 71] width 70 height 20
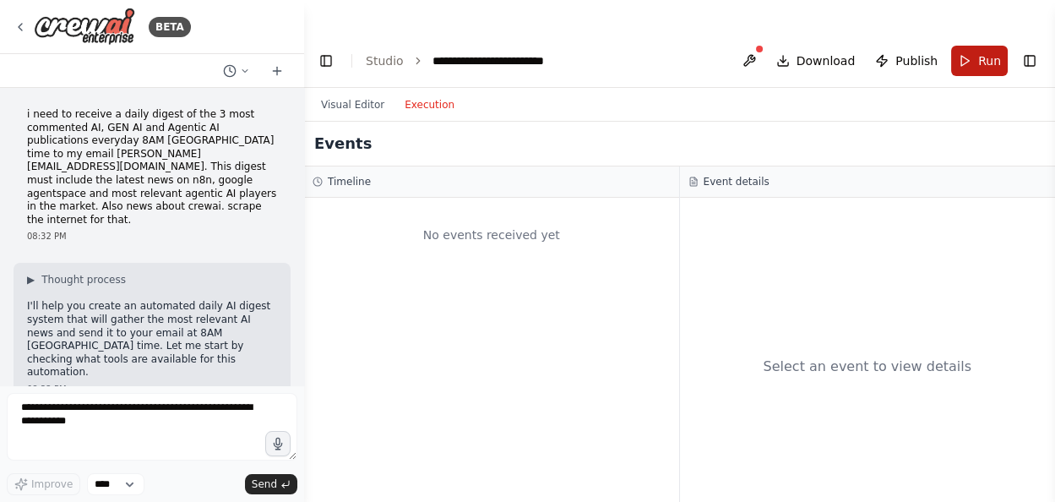
click at [981, 52] on span "Run" at bounding box center [989, 60] width 23 height 17
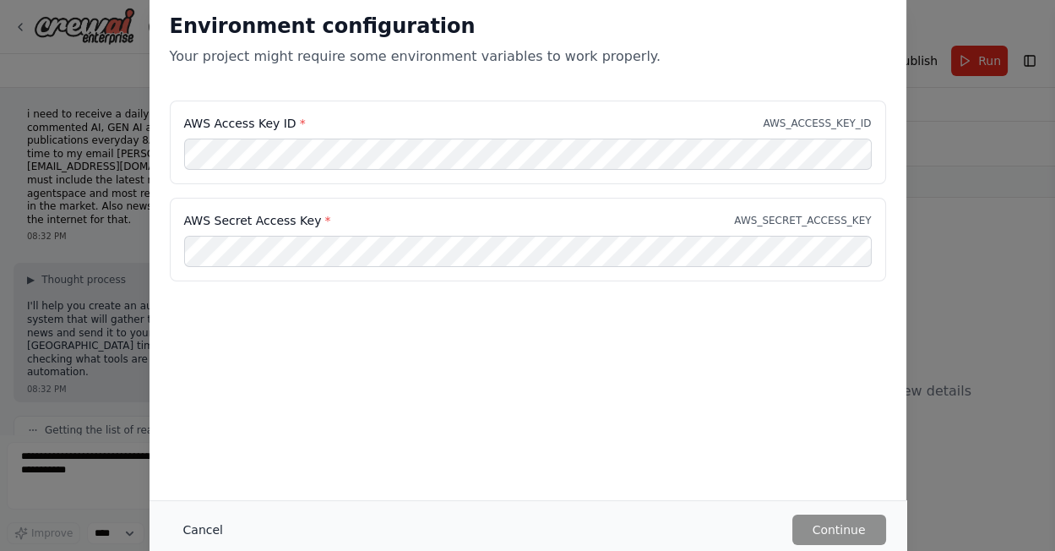
click at [193, 501] on button "Cancel" at bounding box center [203, 529] width 67 height 30
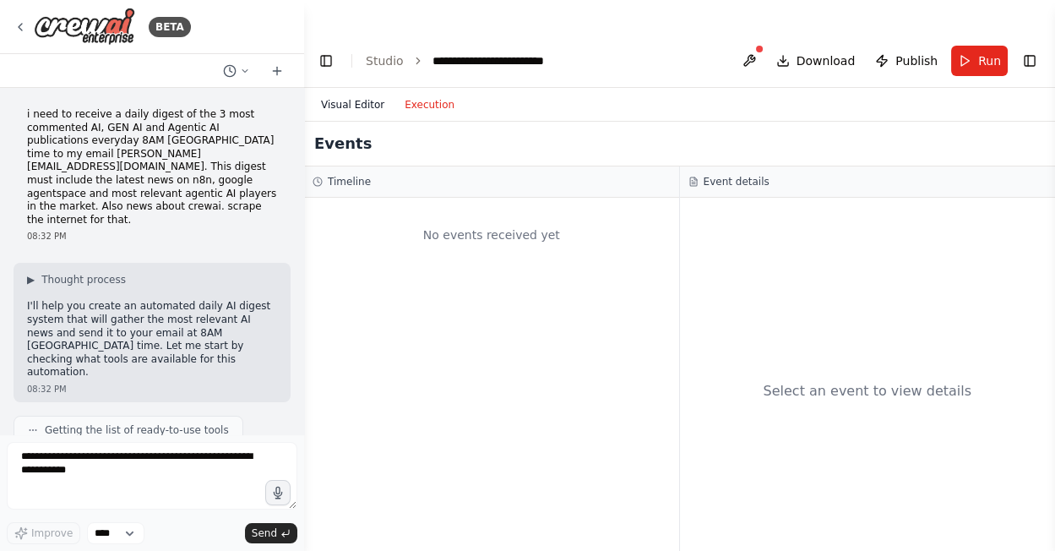
click at [356, 95] on button "Visual Editor" at bounding box center [353, 105] width 84 height 20
